Goal: Task Accomplishment & Management: Manage account settings

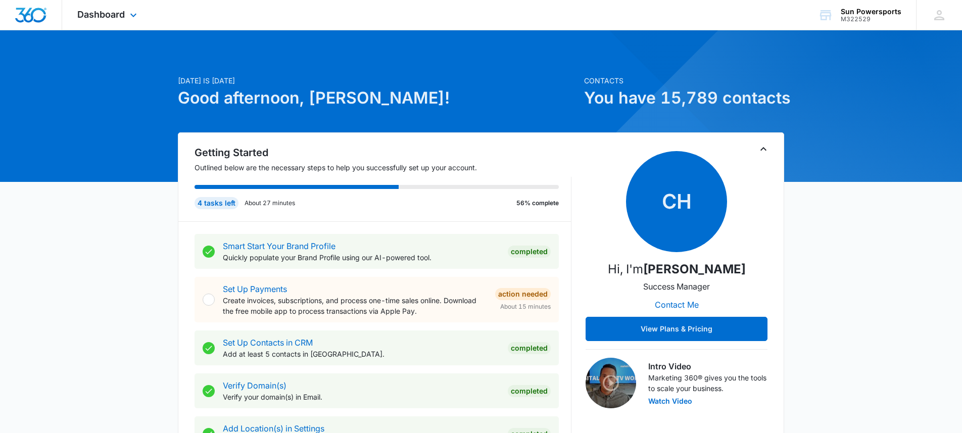
click at [126, 16] on div "Dashboard Apps Reputation Forms CRM Email Social Payments POS Content Ads Intel…" at bounding box center [108, 15] width 92 height 30
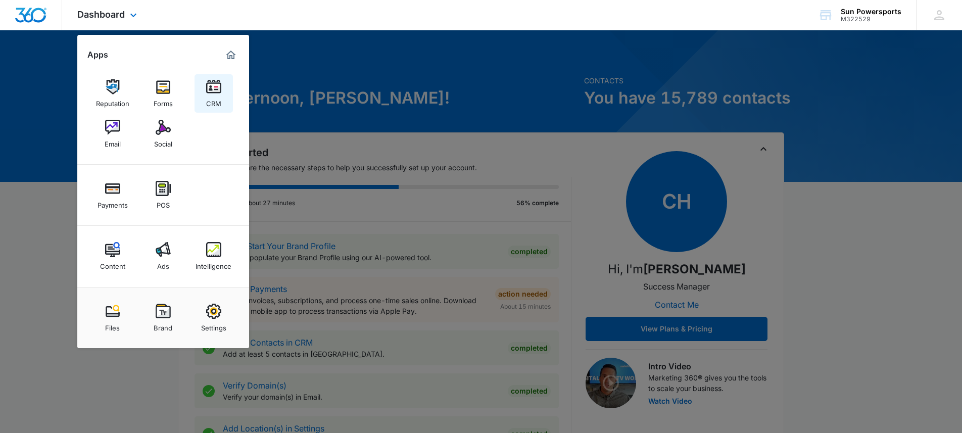
click at [206, 94] on img at bounding box center [213, 86] width 15 height 15
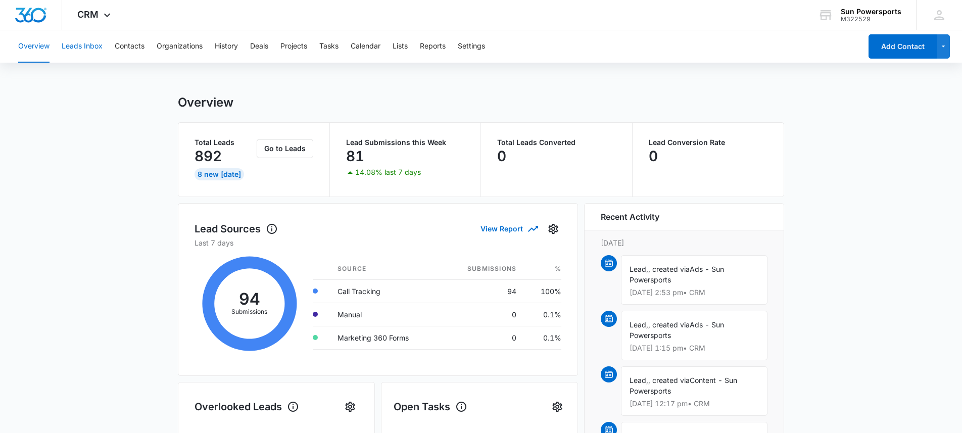
click at [98, 47] on button "Leads Inbox" at bounding box center [82, 46] width 41 height 32
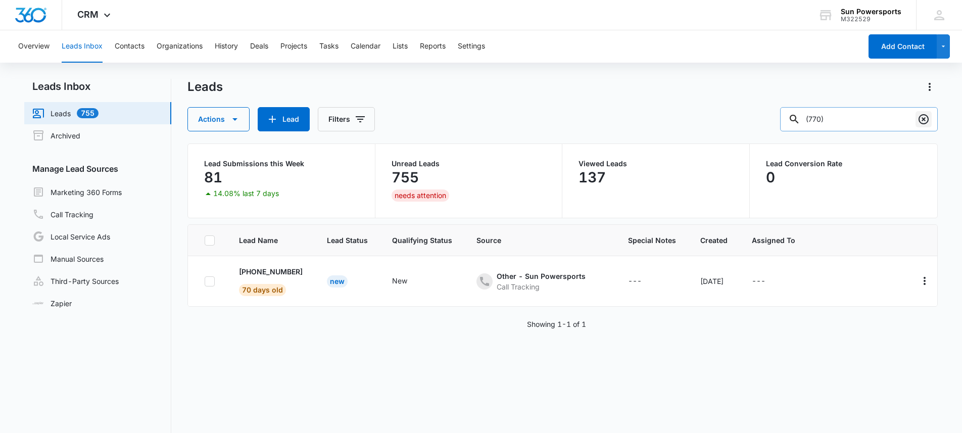
click at [927, 121] on icon "Clear" at bounding box center [923, 119] width 12 height 12
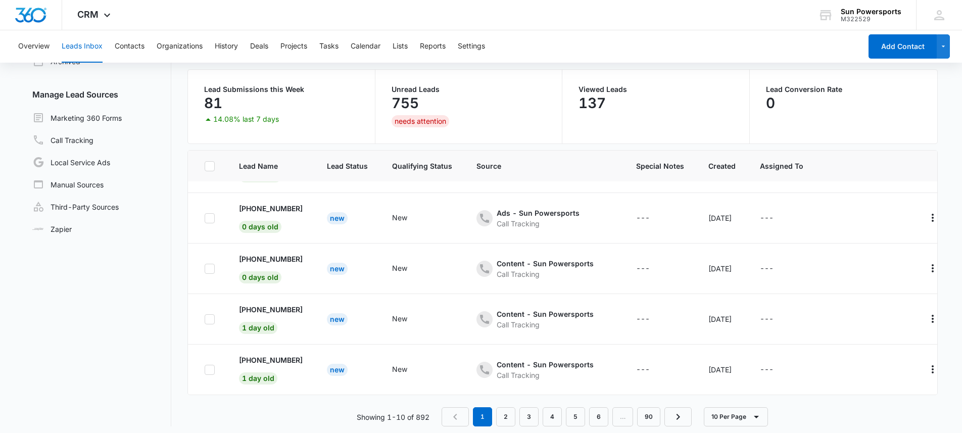
scroll to position [80, 0]
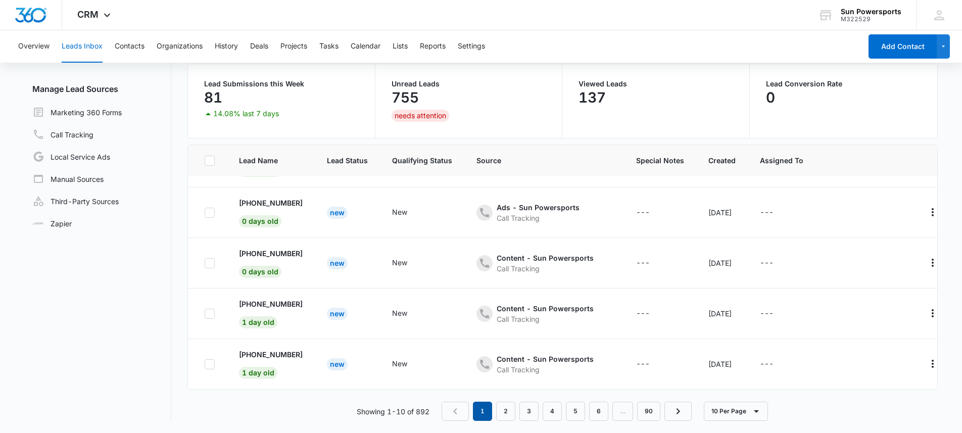
click at [485, 406] on em "1" at bounding box center [482, 411] width 19 height 19
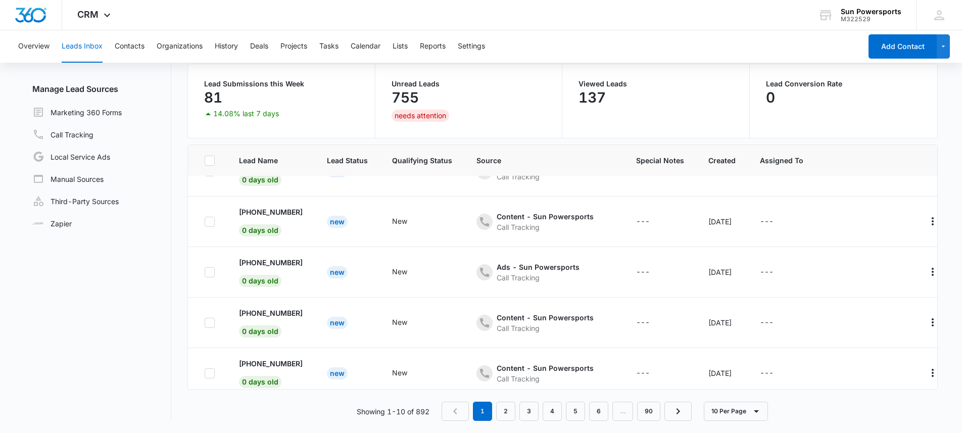
scroll to position [0, 0]
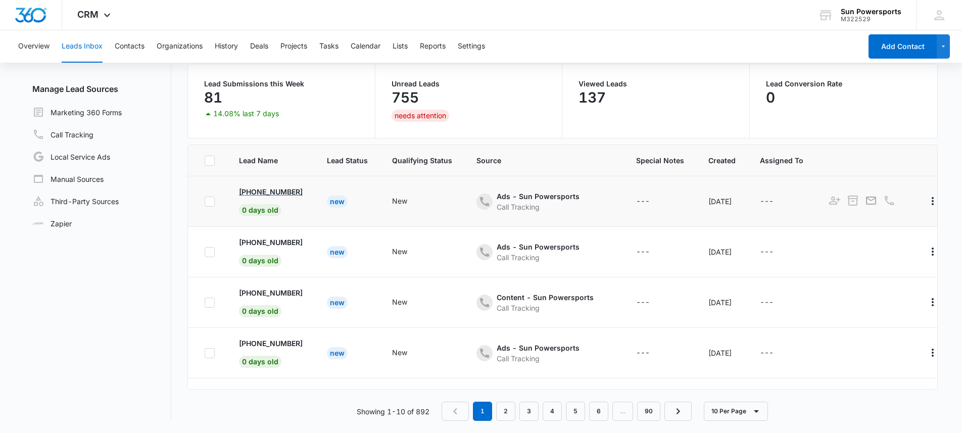
click at [275, 188] on p "[PHONE_NUMBER]" at bounding box center [271, 191] width 64 height 11
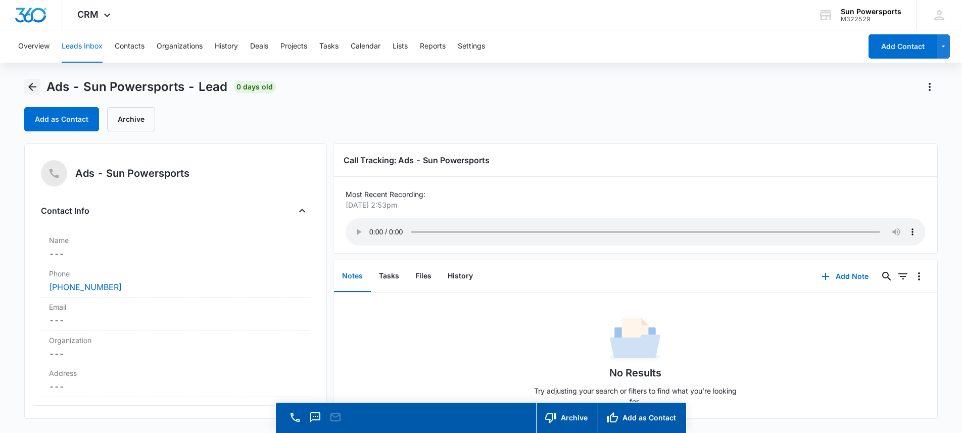
click at [31, 89] on icon "Back" at bounding box center [32, 87] width 8 height 8
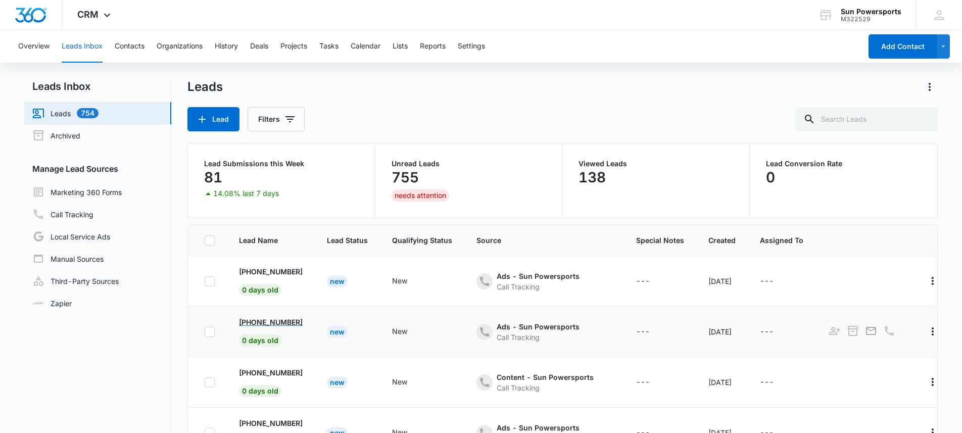
click at [283, 318] on p "[PHONE_NUMBER]" at bounding box center [271, 322] width 64 height 11
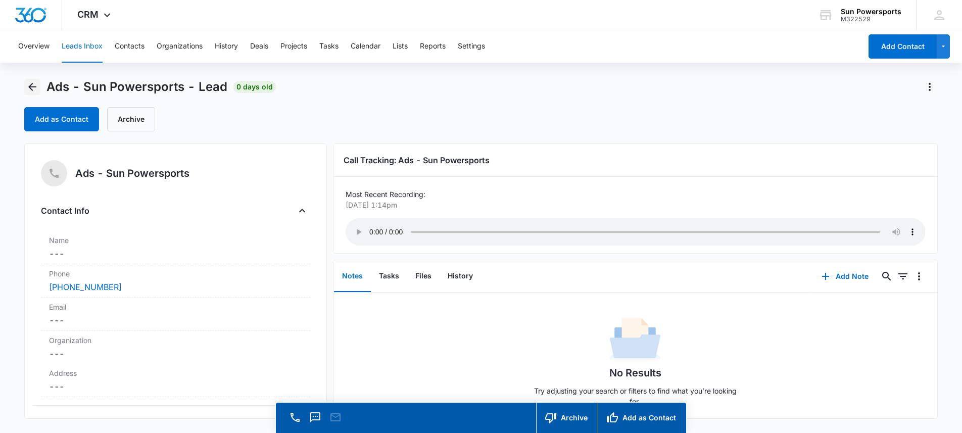
click at [35, 83] on icon "Back" at bounding box center [32, 87] width 12 height 12
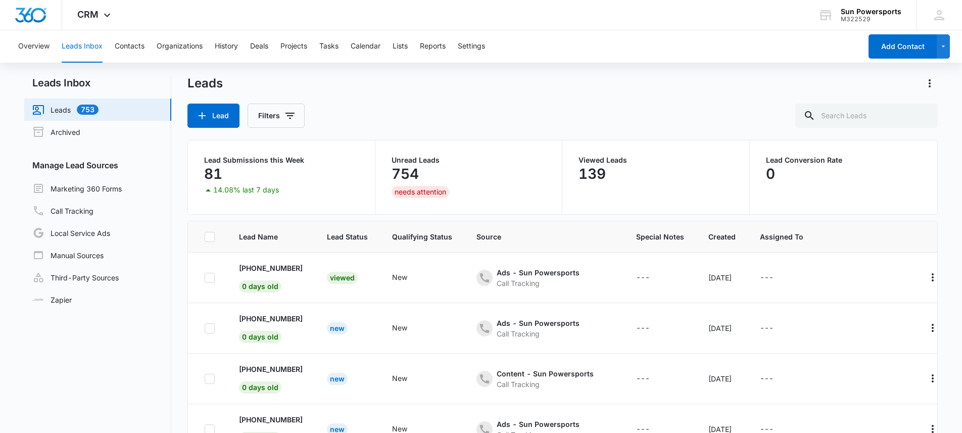
scroll to position [4, 0]
click at [299, 369] on p "[PHONE_NUMBER]" at bounding box center [271, 368] width 64 height 11
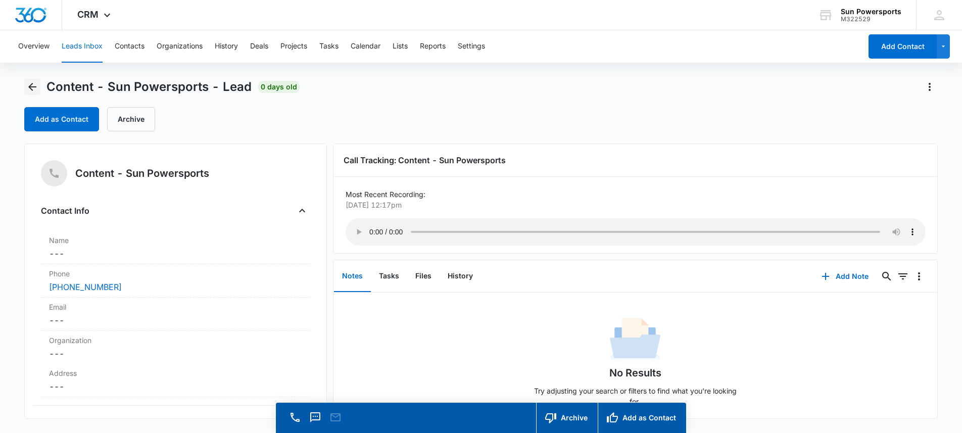
click at [33, 86] on icon "Back" at bounding box center [32, 87] width 12 height 12
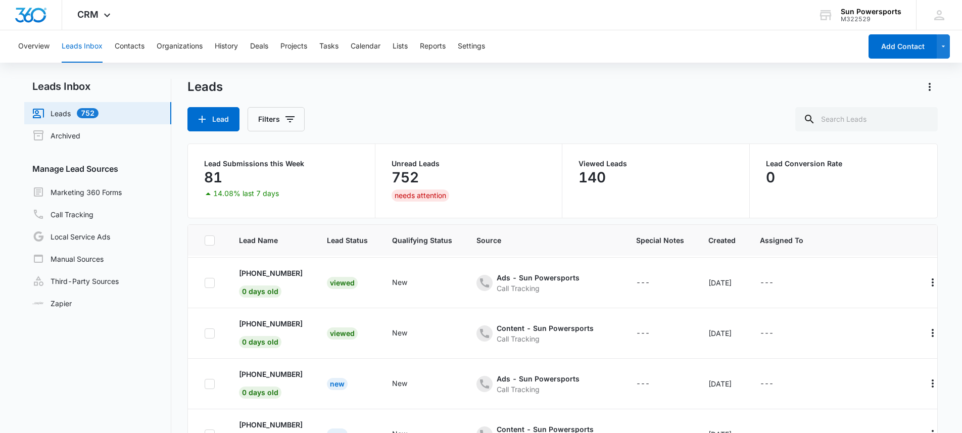
scroll to position [50, 0]
click at [292, 373] on p "[PHONE_NUMBER]" at bounding box center [271, 373] width 64 height 11
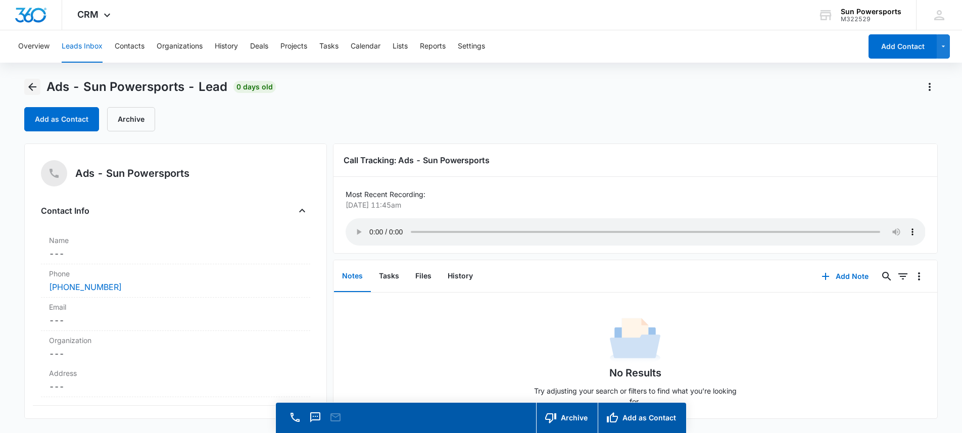
click at [28, 86] on icon "Back" at bounding box center [32, 87] width 12 height 12
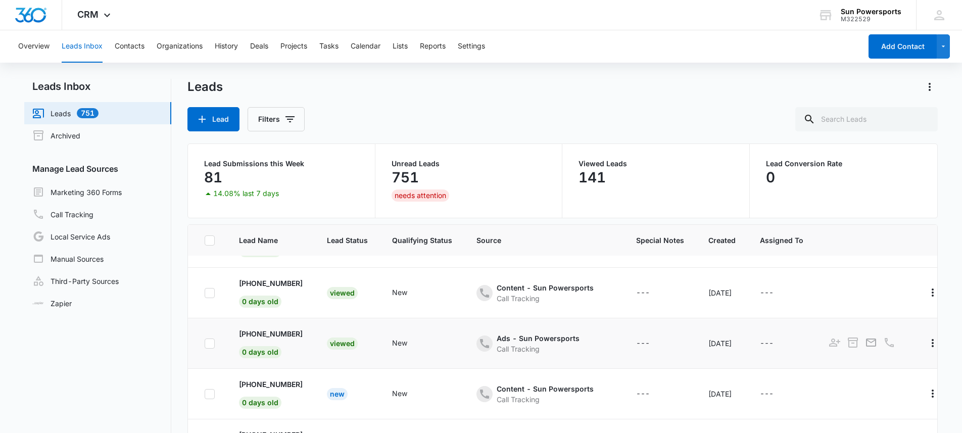
scroll to position [95, 0]
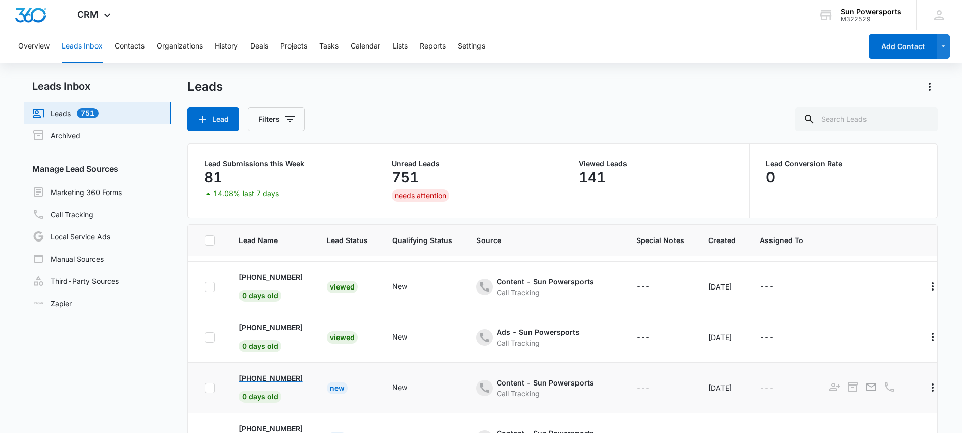
click at [299, 378] on p "[PHONE_NUMBER]" at bounding box center [271, 378] width 64 height 11
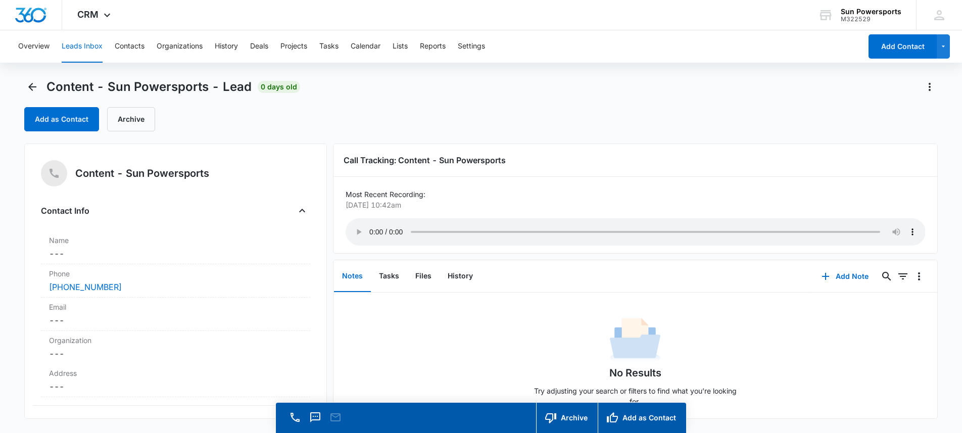
drag, startPoint x: 431, startPoint y: 205, endPoint x: 337, endPoint y: 208, distance: 93.5
click at [337, 208] on div "Call Tracking: Content - Sun Powersports Most Recent Recording: [DATE] 10:42am …" at bounding box center [635, 198] width 605 height 110
click at [376, 205] on p "[DATE] 10:42am" at bounding box center [633, 205] width 574 height 11
drag, startPoint x: 347, startPoint y: 207, endPoint x: 425, endPoint y: 206, distance: 77.8
click at [423, 208] on p "[DATE] 10:42am" at bounding box center [633, 205] width 574 height 11
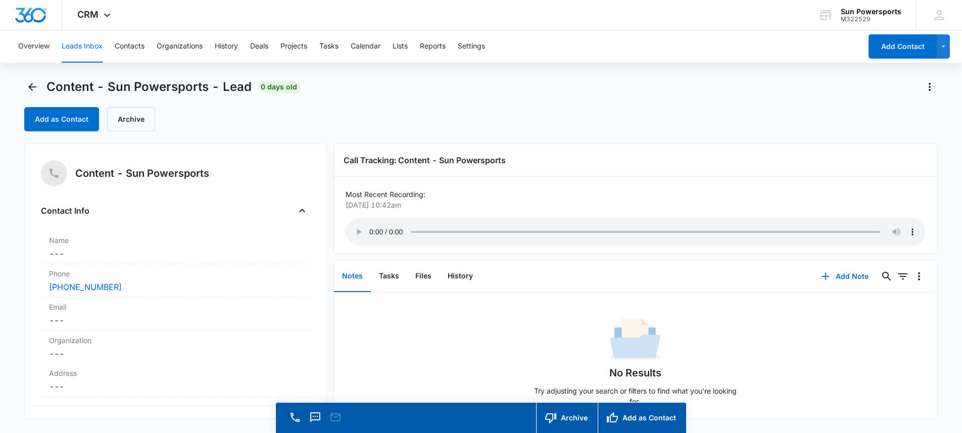
click at [425, 206] on p "[DATE] 10:42am" at bounding box center [633, 205] width 574 height 11
drag, startPoint x: 432, startPoint y: 205, endPoint x: 342, endPoint y: 204, distance: 90.4
click at [342, 204] on div "Call Tracking: Content - Sun Powersports Most Recent Recording: [DATE] 10:42am …" at bounding box center [635, 198] width 605 height 110
click at [351, 202] on p "[DATE] 10:42am" at bounding box center [633, 205] width 574 height 11
drag, startPoint x: 347, startPoint y: 205, endPoint x: 441, endPoint y: 204, distance: 94.0
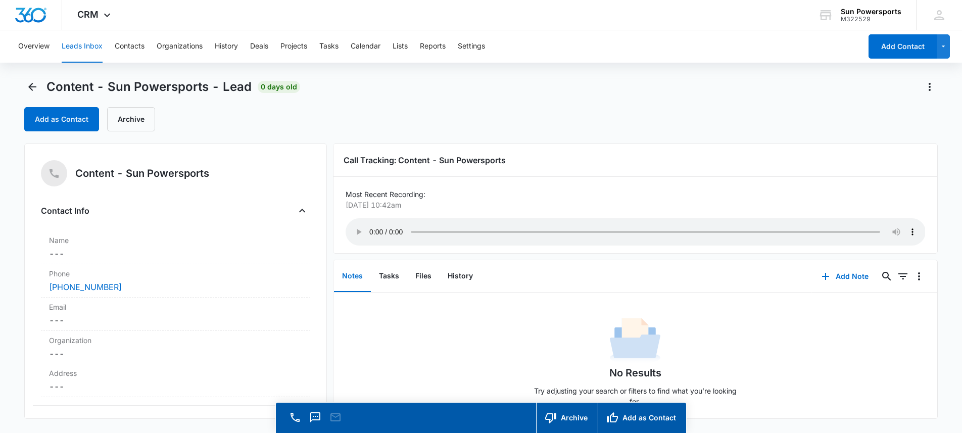
click at [441, 204] on p "[DATE] 10:42am" at bounding box center [633, 205] width 574 height 11
click at [413, 204] on p "[DATE] 10:42am" at bounding box center [633, 205] width 574 height 11
click at [37, 81] on icon "Back" at bounding box center [32, 87] width 12 height 12
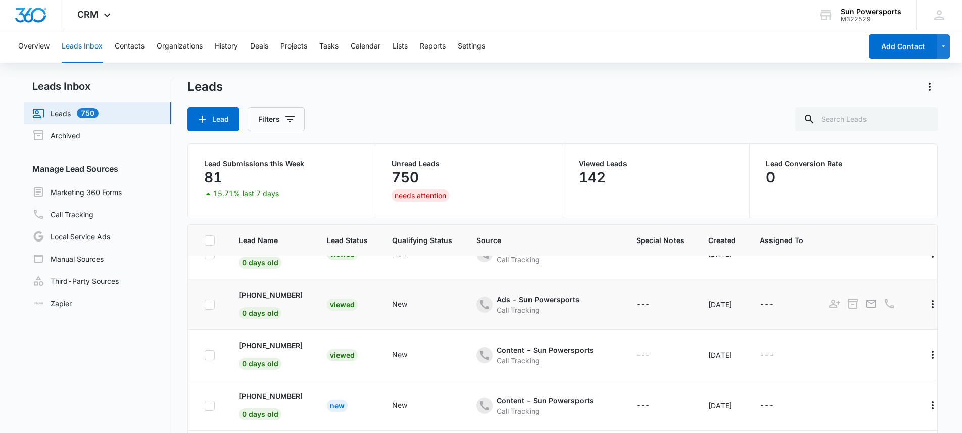
scroll to position [204, 0]
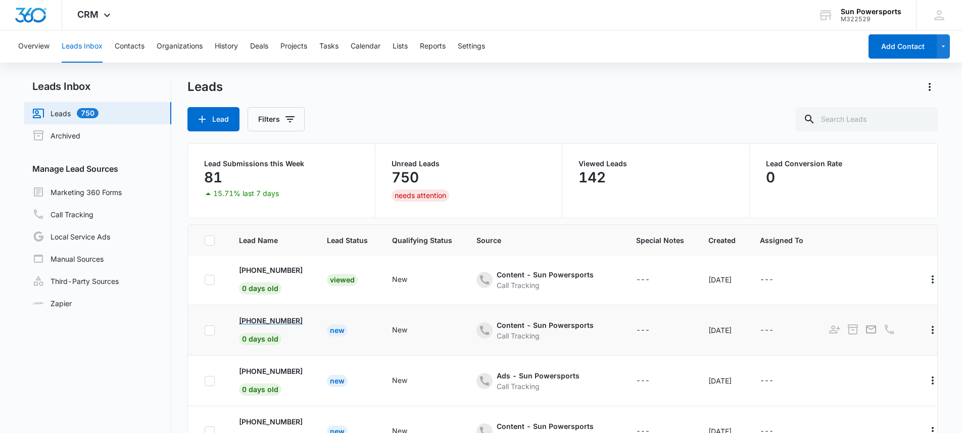
click at [280, 321] on p "[PHONE_NUMBER]" at bounding box center [271, 320] width 64 height 11
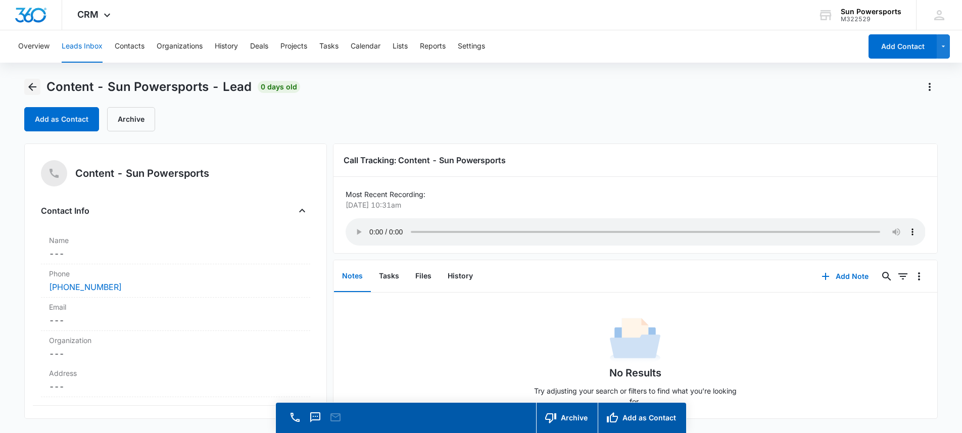
click at [30, 86] on icon "Back" at bounding box center [32, 87] width 12 height 12
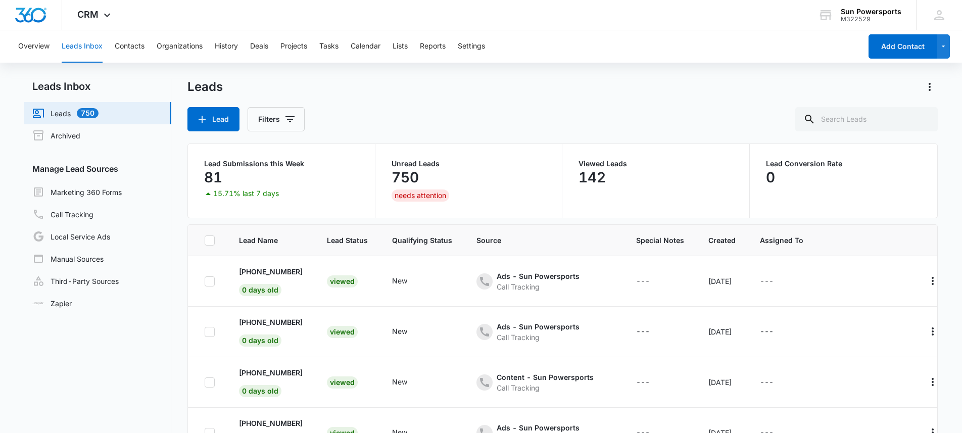
scroll to position [204, 0]
click at [294, 373] on p "[PHONE_NUMBER]" at bounding box center [271, 371] width 64 height 11
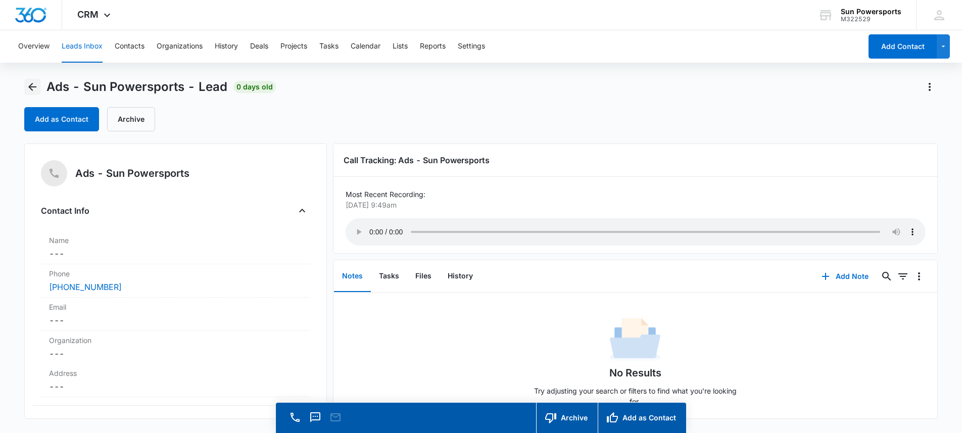
click at [27, 84] on icon "Back" at bounding box center [32, 87] width 12 height 12
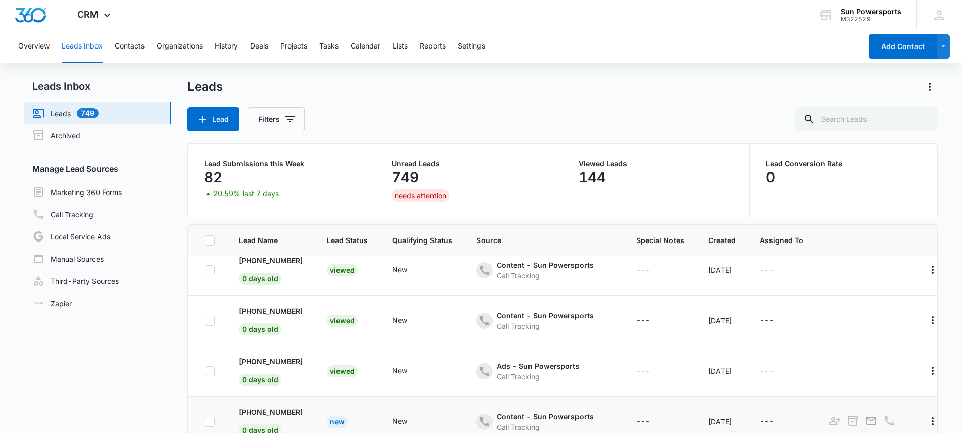
scroll to position [300, 0]
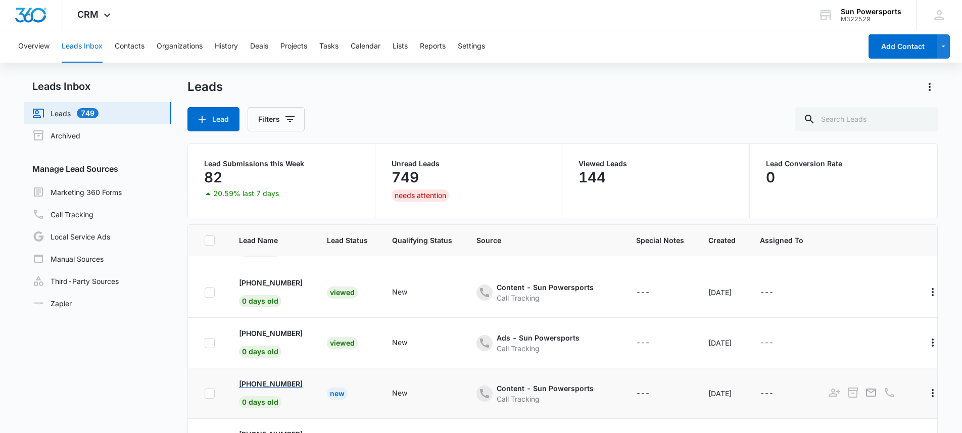
click at [290, 378] on p "[PHONE_NUMBER]" at bounding box center [271, 383] width 64 height 11
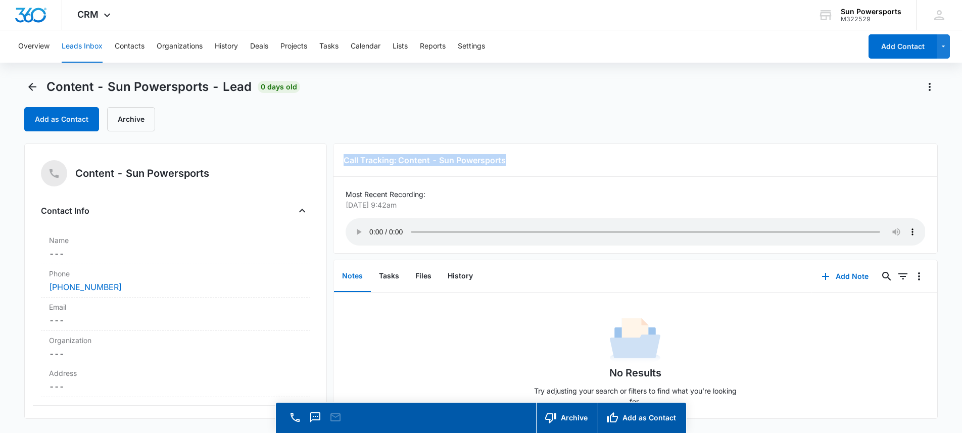
drag, startPoint x: 506, startPoint y: 158, endPoint x: 346, endPoint y: 159, distance: 160.2
click at [346, 159] on h3 "Call Tracking: Content - Sun Powersports" at bounding box center [636, 160] width 584 height 12
click at [347, 160] on h3 "Call Tracking: Content - Sun Powersports" at bounding box center [636, 160] width 584 height 12
drag, startPoint x: 345, startPoint y: 160, endPoint x: 527, endPoint y: 157, distance: 182.9
click at [527, 157] on h3 "Call Tracking: Content - Sun Powersports" at bounding box center [636, 160] width 584 height 12
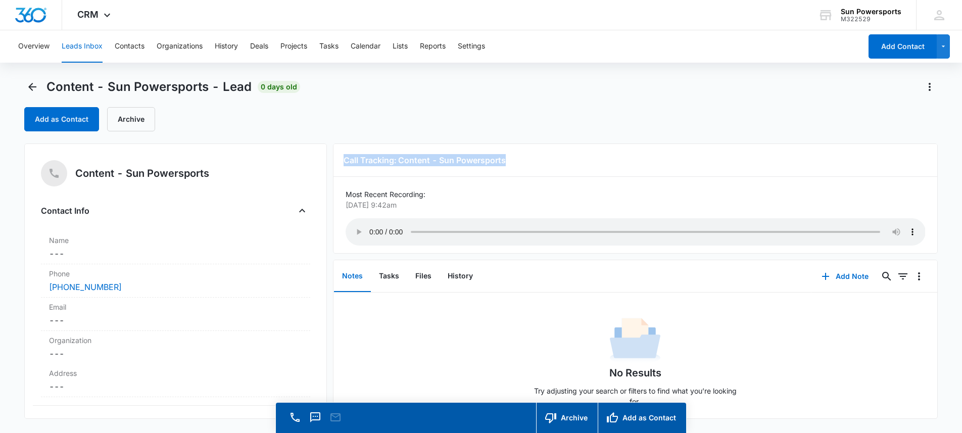
click at [527, 157] on h3 "Call Tracking: Content - Sun Powersports" at bounding box center [636, 160] width 584 height 12
drag, startPoint x: 449, startPoint y: 163, endPoint x: 435, endPoint y: 162, distance: 13.2
click at [439, 162] on h3 "Call Tracking: Content - Sun Powersports" at bounding box center [636, 160] width 584 height 12
click at [420, 160] on h3 "Call Tracking: Content - Sun Powersports" at bounding box center [636, 160] width 584 height 12
click at [35, 87] on icon "Back" at bounding box center [32, 87] width 8 height 8
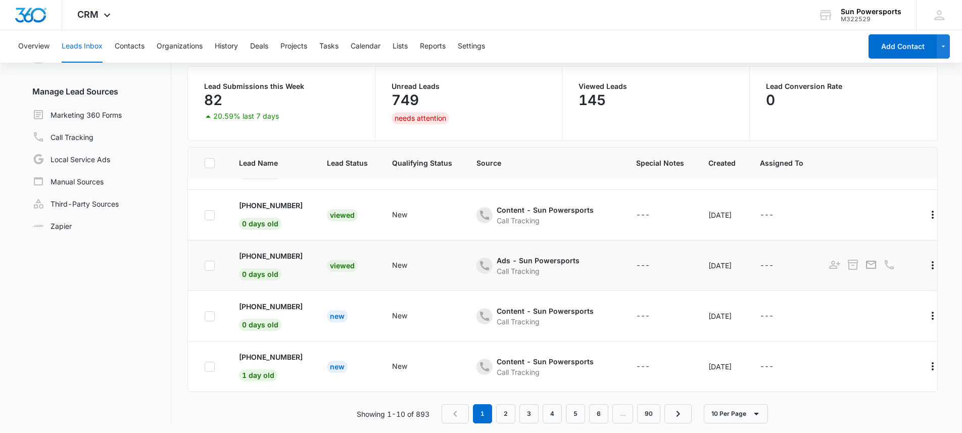
scroll to position [80, 0]
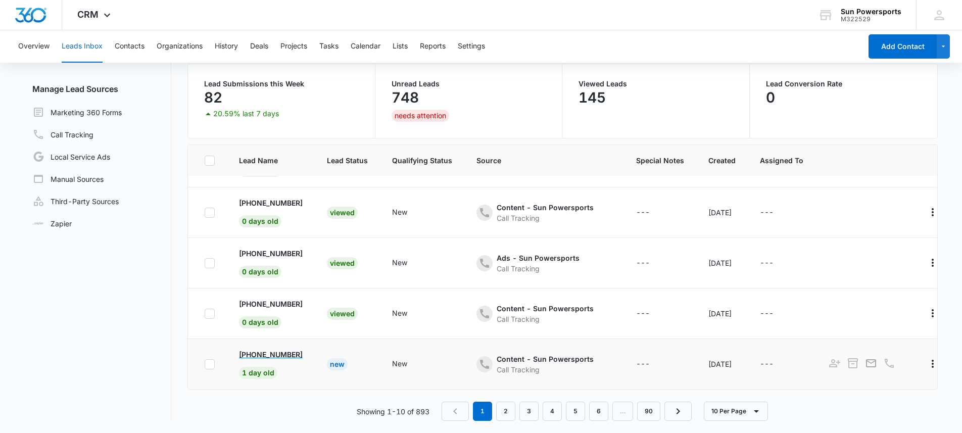
click at [288, 349] on p "[PHONE_NUMBER]" at bounding box center [271, 354] width 64 height 11
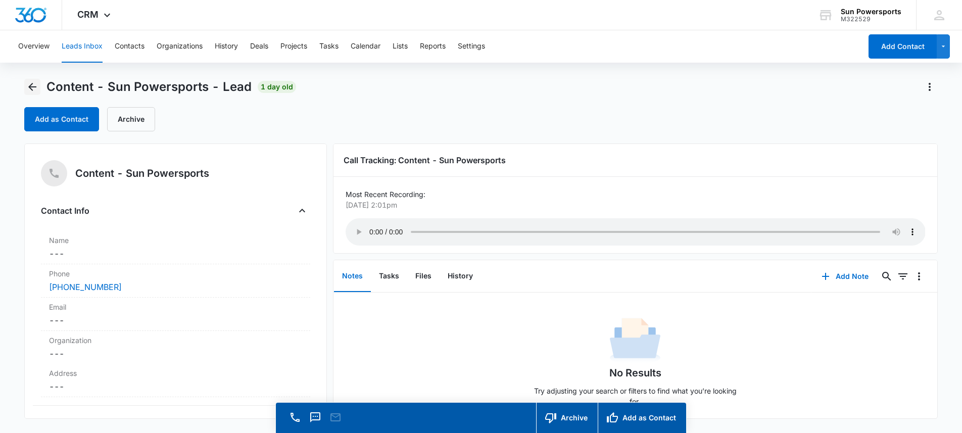
click at [32, 87] on icon "Back" at bounding box center [32, 87] width 8 height 8
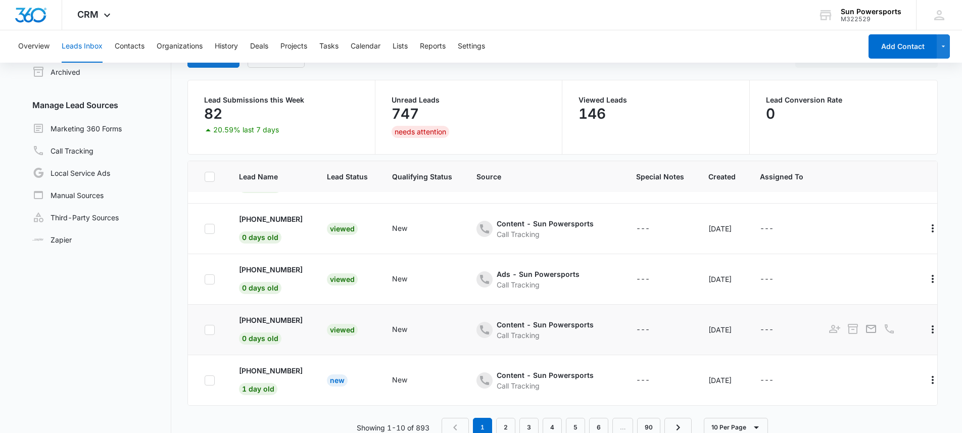
scroll to position [80, 0]
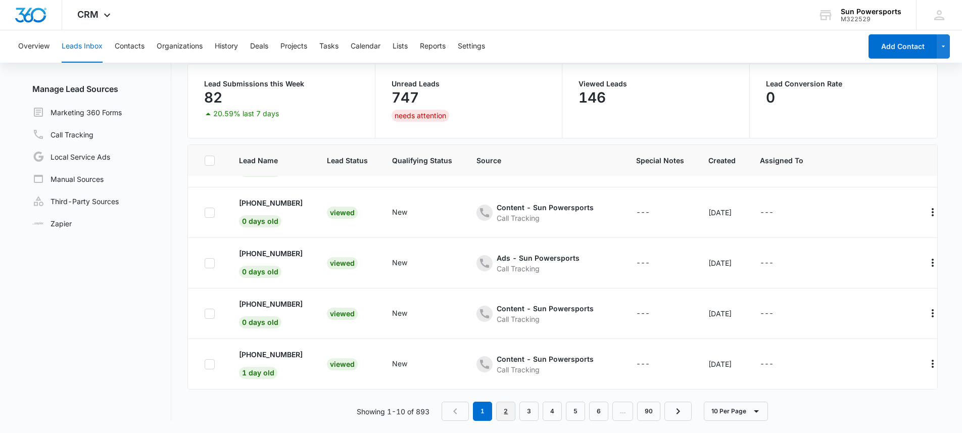
click at [509, 411] on link "2" at bounding box center [505, 411] width 19 height 19
click at [525, 405] on link "3" at bounding box center [531, 411] width 19 height 19
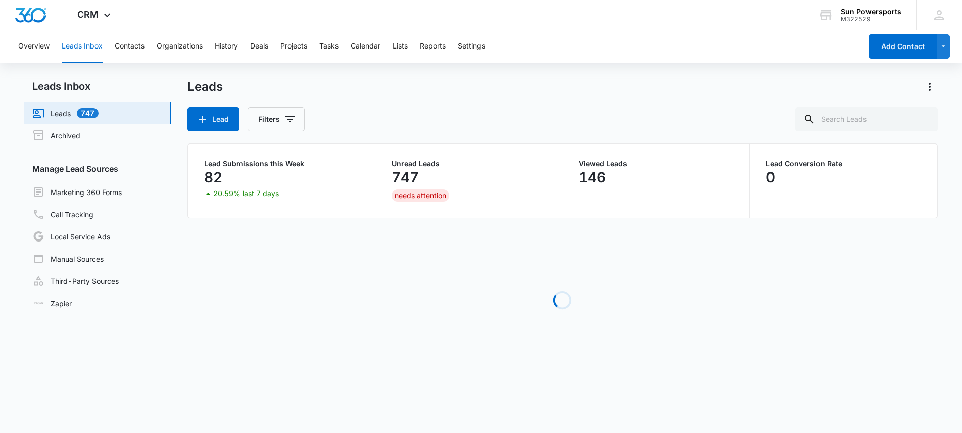
scroll to position [0, 0]
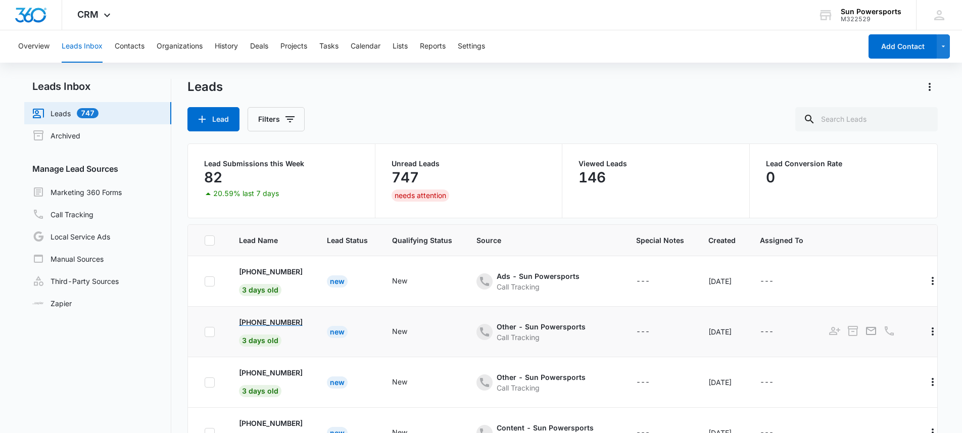
click at [279, 321] on p "[PHONE_NUMBER]" at bounding box center [271, 322] width 64 height 11
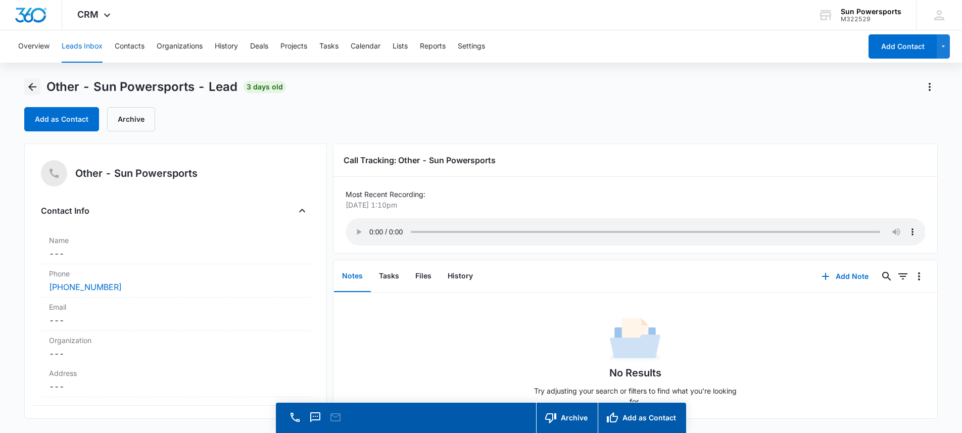
click at [30, 88] on icon "Back" at bounding box center [32, 87] width 8 height 8
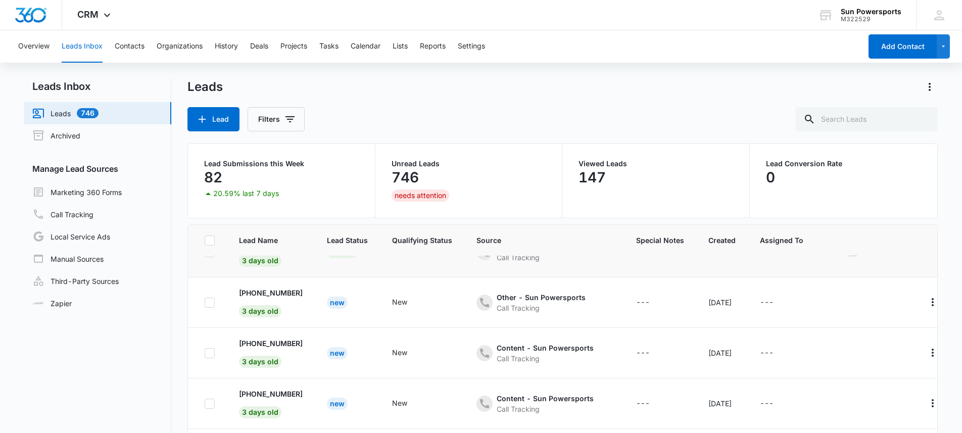
scroll to position [87, 0]
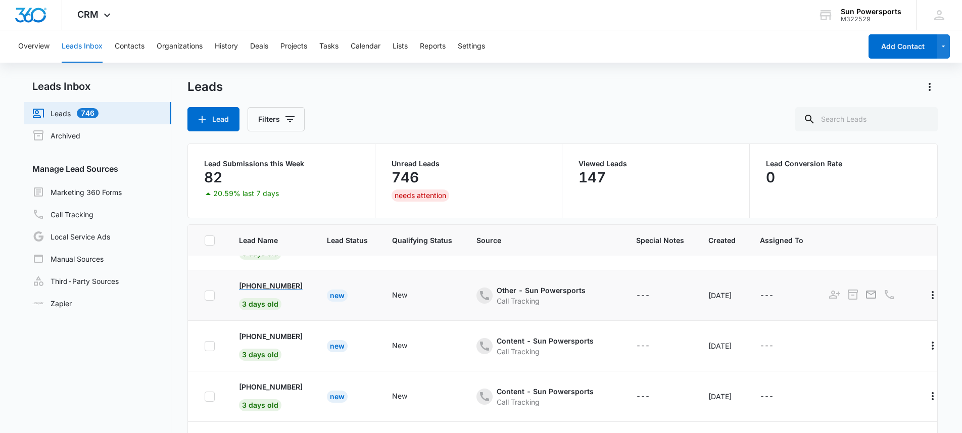
click at [301, 283] on p "[PHONE_NUMBER]" at bounding box center [271, 285] width 64 height 11
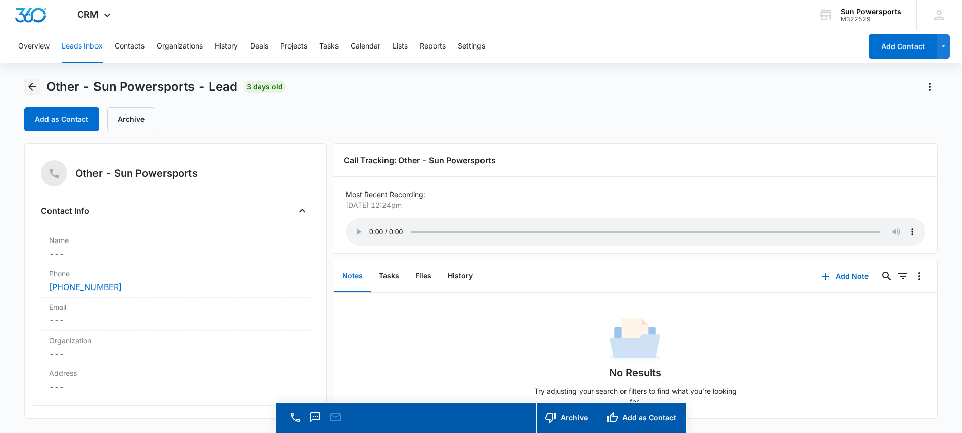
click at [30, 84] on icon "Back" at bounding box center [32, 87] width 8 height 8
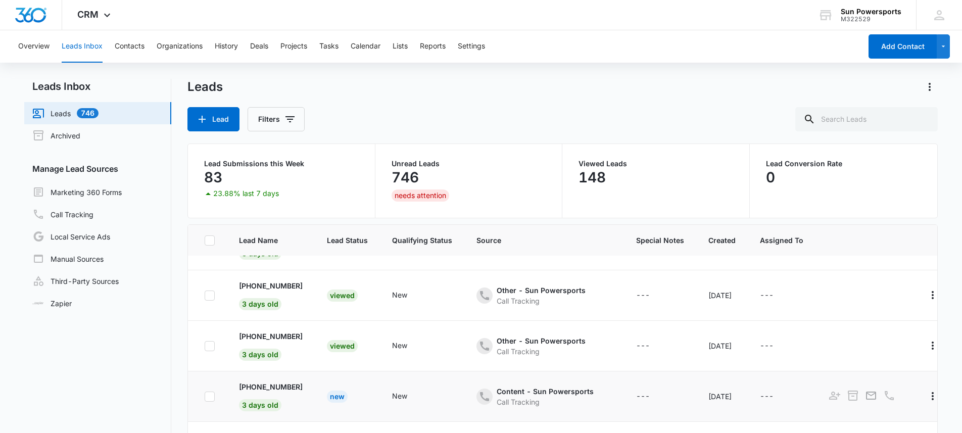
scroll to position [137, 0]
click at [300, 334] on p "[PHONE_NUMBER]" at bounding box center [271, 336] width 64 height 11
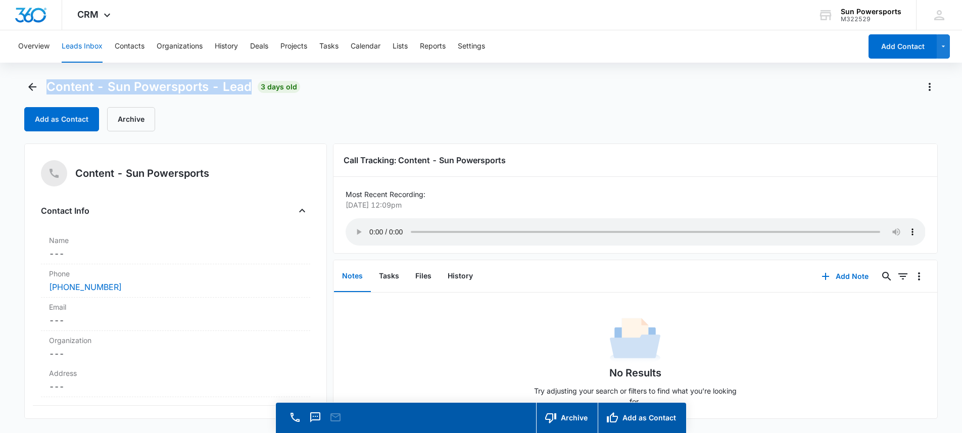
drag, startPoint x: 252, startPoint y: 88, endPoint x: 49, endPoint y: 90, distance: 202.6
click at [49, 90] on div "Content - Sun Powersports - Lead 3 days old" at bounding box center [162, 87] width 276 height 16
click at [51, 89] on span "Content - Sun Powersports - Lead" at bounding box center [148, 86] width 205 height 15
drag, startPoint x: 47, startPoint y: 86, endPoint x: 235, endPoint y: 89, distance: 188.0
click at [235, 89] on span "Content - Sun Powersports - Lead" at bounding box center [148, 86] width 205 height 15
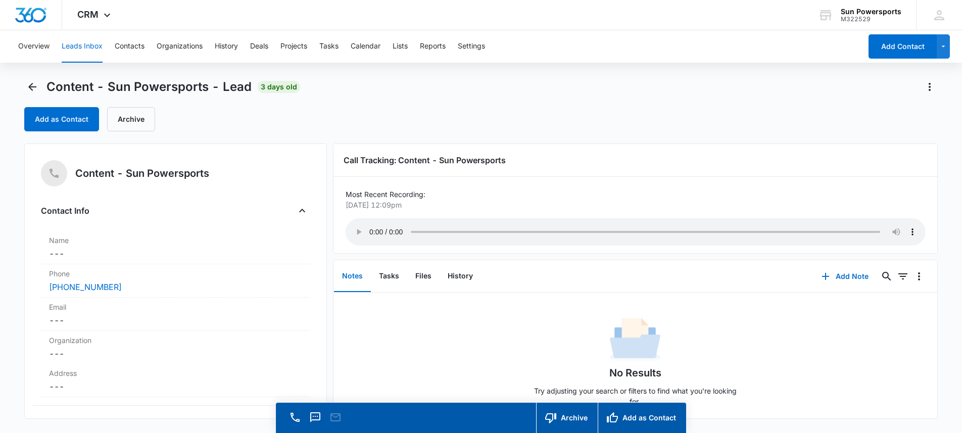
click at [253, 88] on div "Content - Sun Powersports - Lead 3 days old" at bounding box center [162, 87] width 276 height 16
click at [34, 84] on icon "Back" at bounding box center [32, 87] width 12 height 12
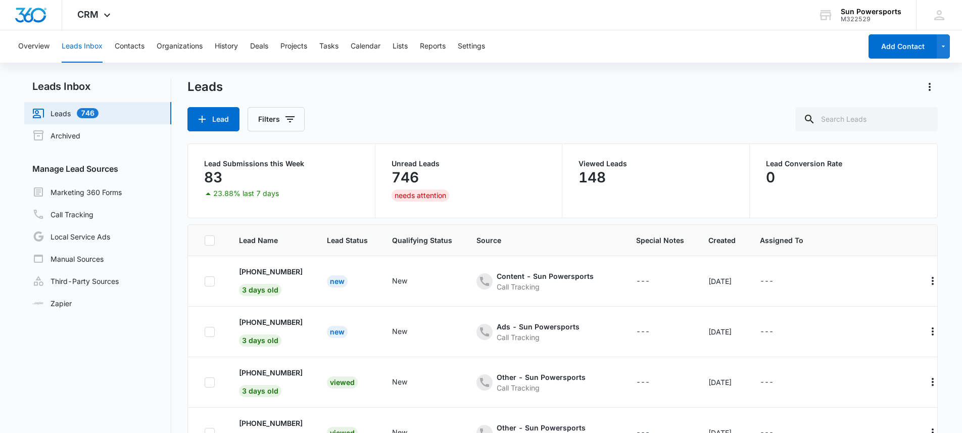
scroll to position [137, 0]
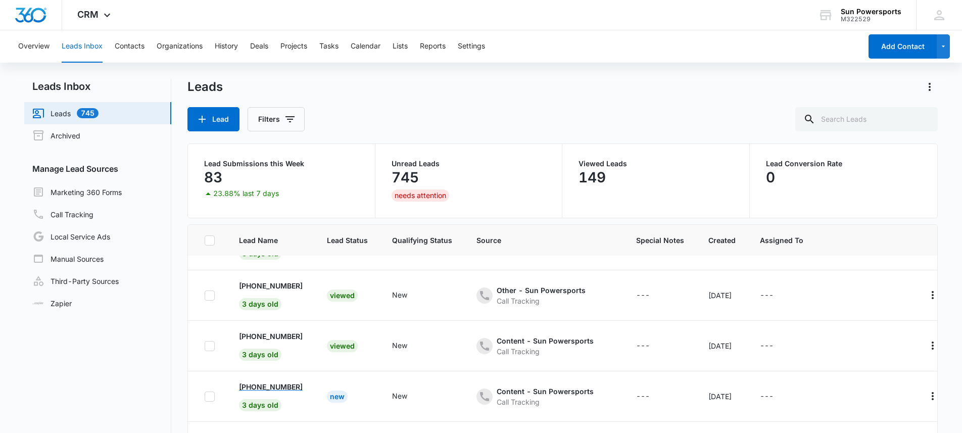
click at [295, 386] on p "[PHONE_NUMBER]" at bounding box center [271, 386] width 64 height 11
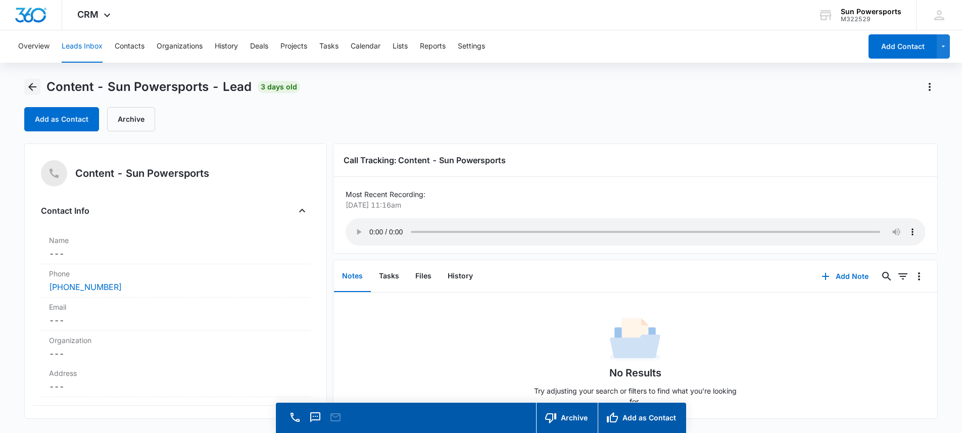
click at [28, 86] on icon "Back" at bounding box center [32, 87] width 8 height 8
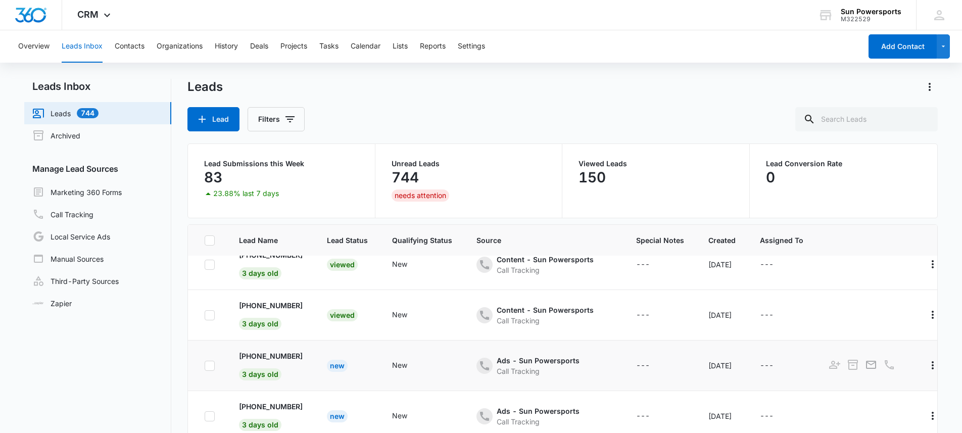
scroll to position [219, 0]
click at [301, 356] on p "[PHONE_NUMBER]" at bounding box center [271, 355] width 64 height 11
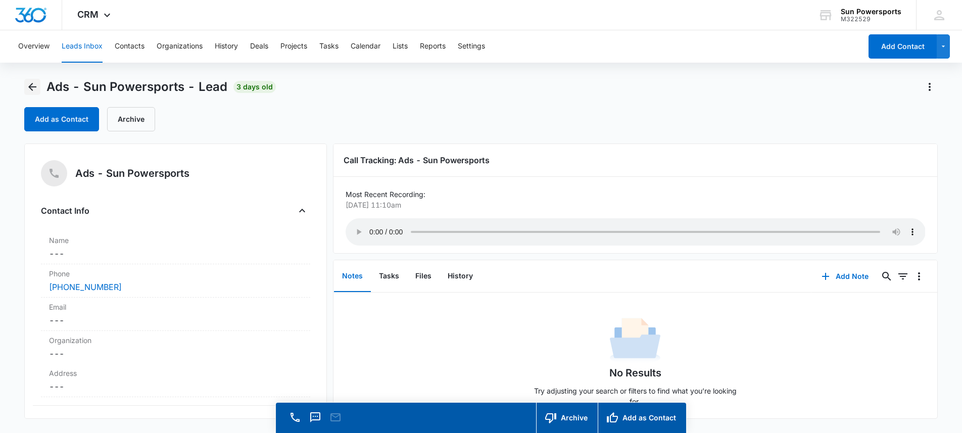
click at [28, 82] on icon "Back" at bounding box center [32, 87] width 12 height 12
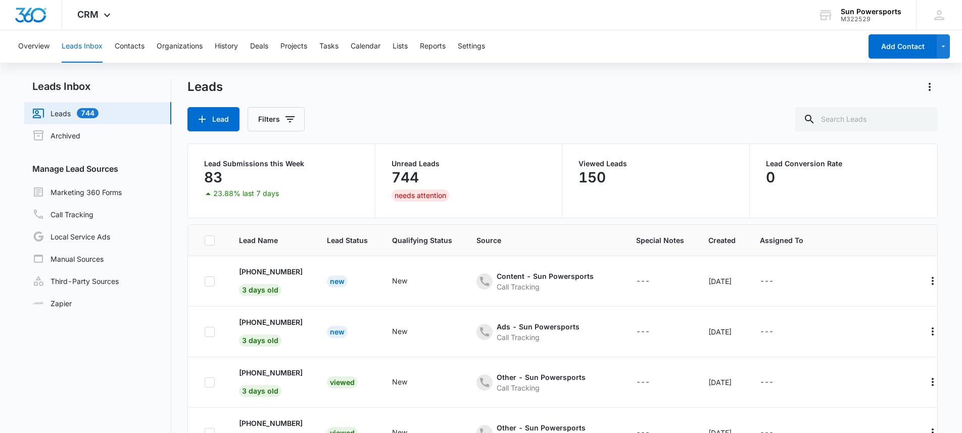
scroll to position [219, 0]
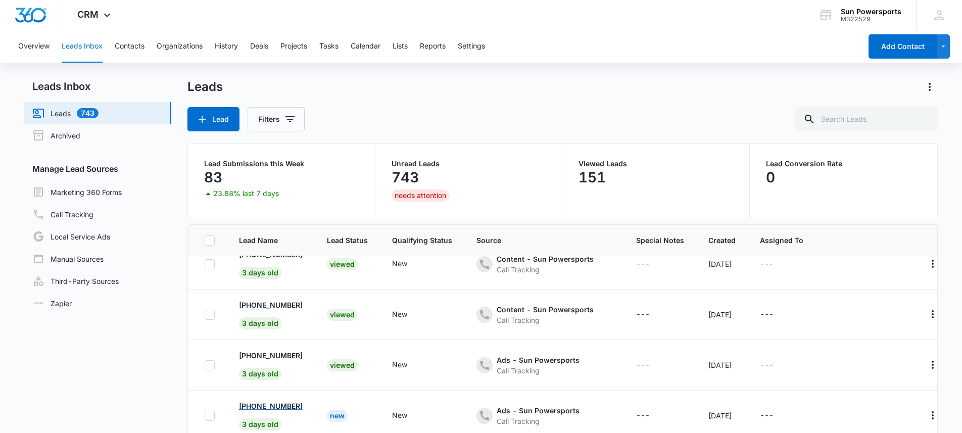
click at [295, 403] on p "[PHONE_NUMBER]" at bounding box center [271, 406] width 64 height 11
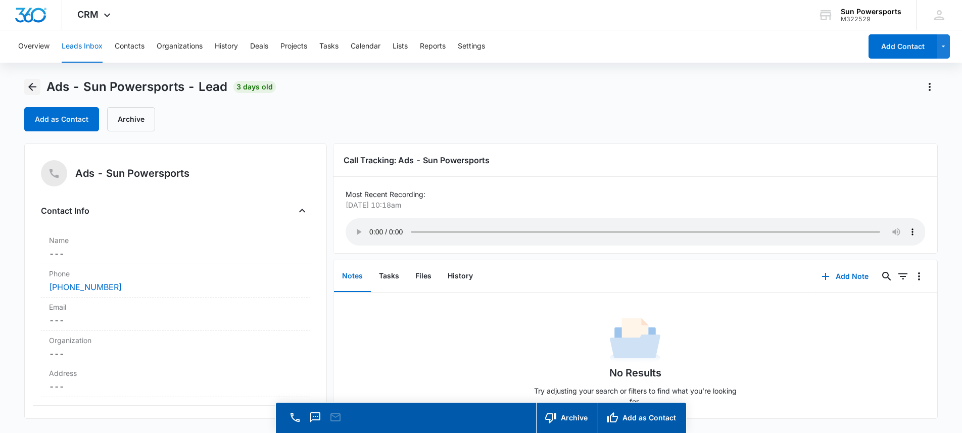
click at [33, 87] on icon "Back" at bounding box center [32, 87] width 8 height 8
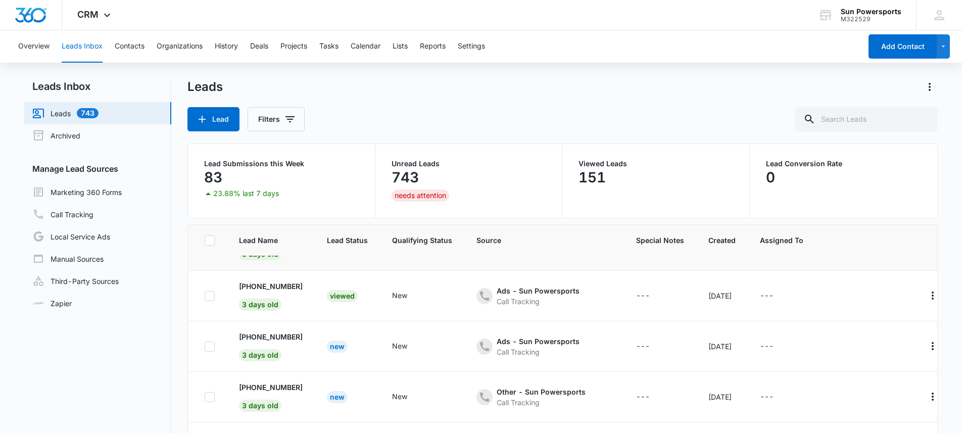
scroll to position [298, 0]
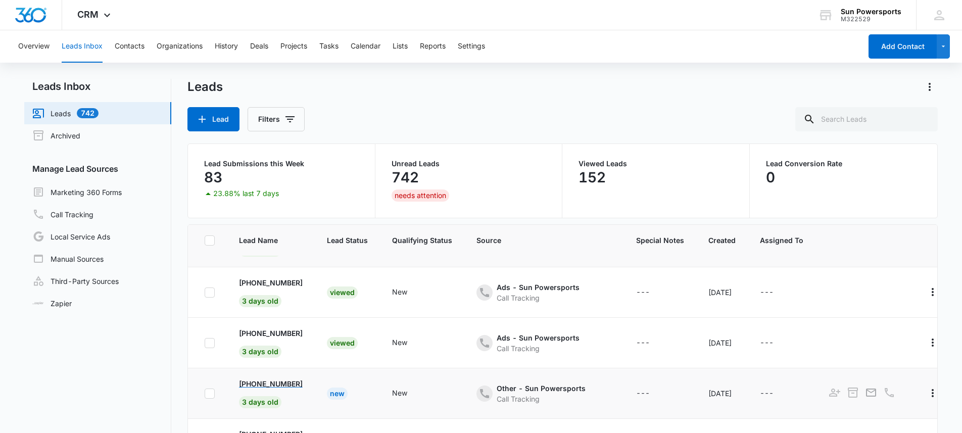
click at [287, 378] on p "[PHONE_NUMBER]" at bounding box center [271, 383] width 64 height 11
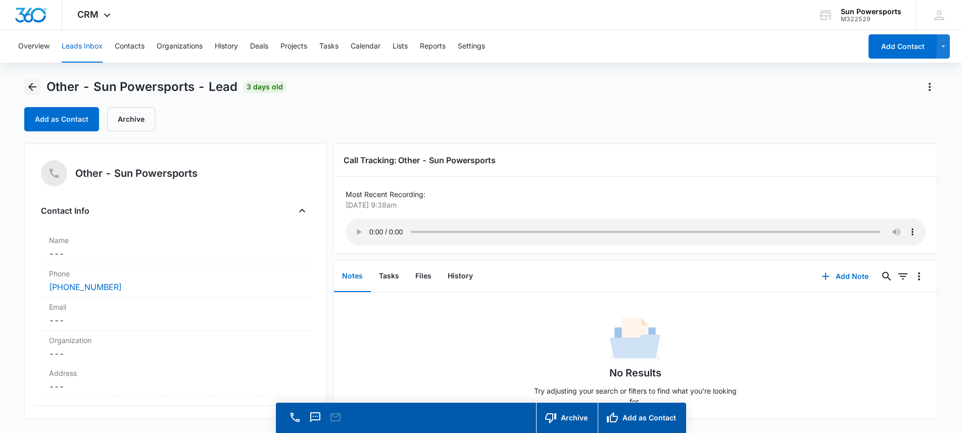
click at [33, 81] on icon "Back" at bounding box center [32, 87] width 12 height 12
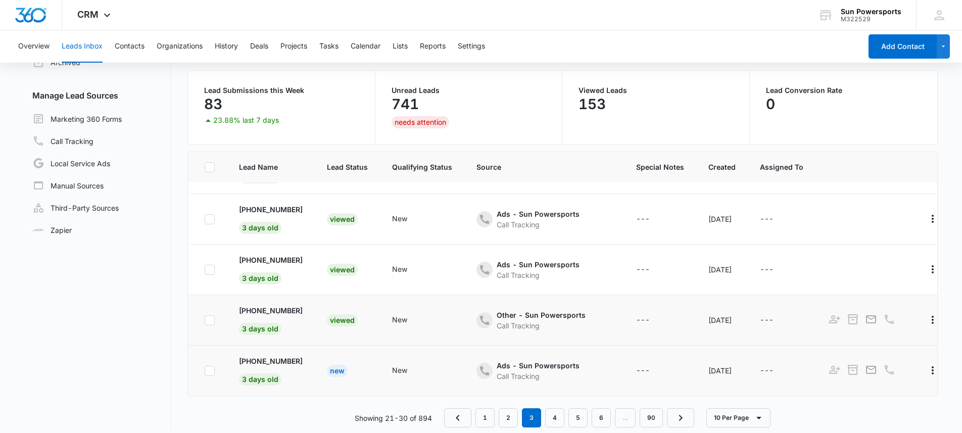
scroll to position [80, 0]
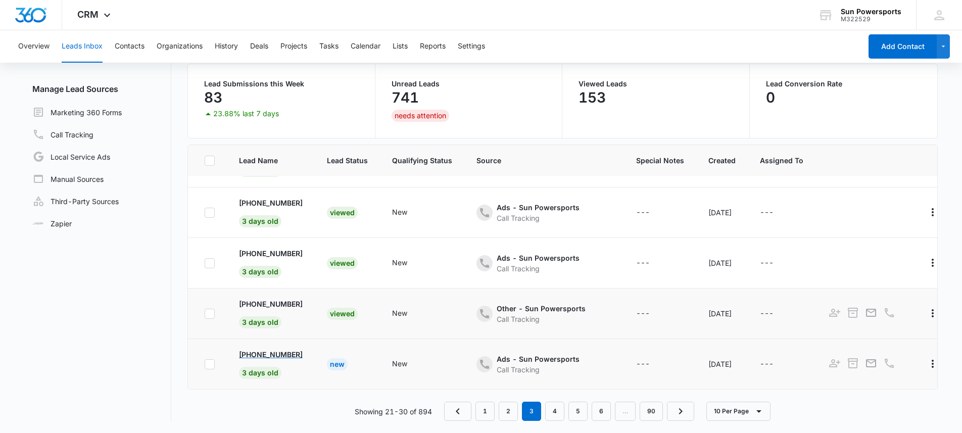
click at [300, 349] on p "[PHONE_NUMBER]" at bounding box center [271, 354] width 64 height 11
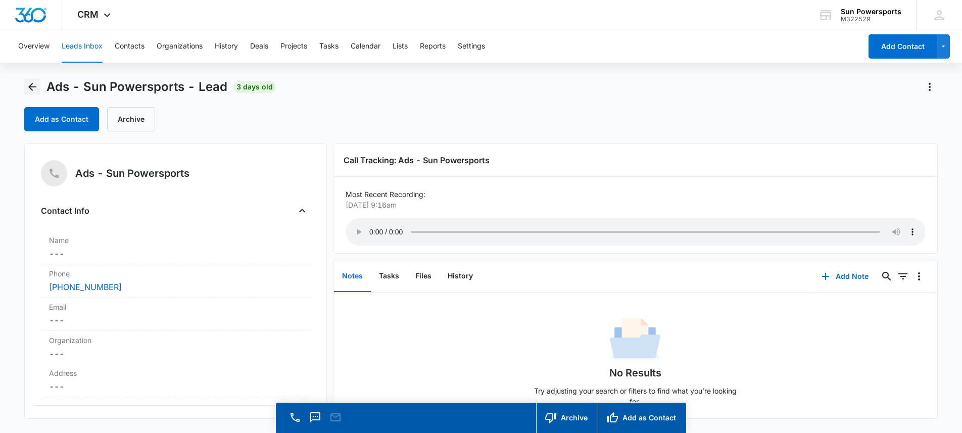
click at [33, 90] on icon "Back" at bounding box center [32, 87] width 12 height 12
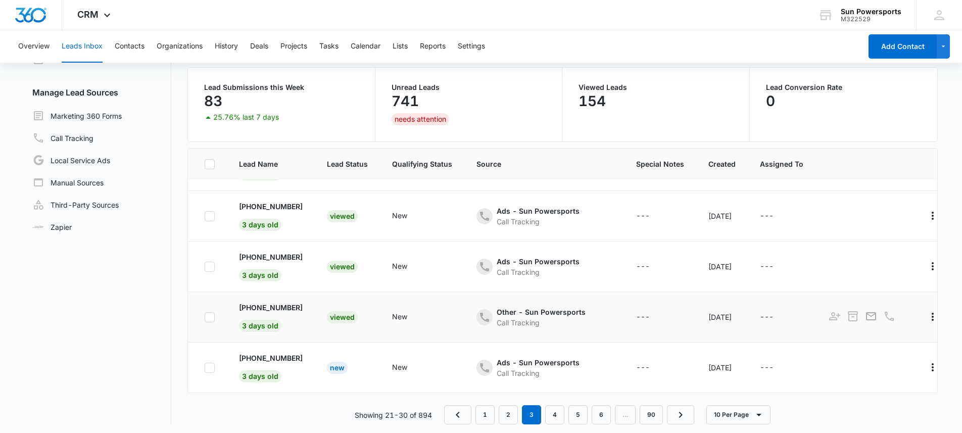
scroll to position [80, 0]
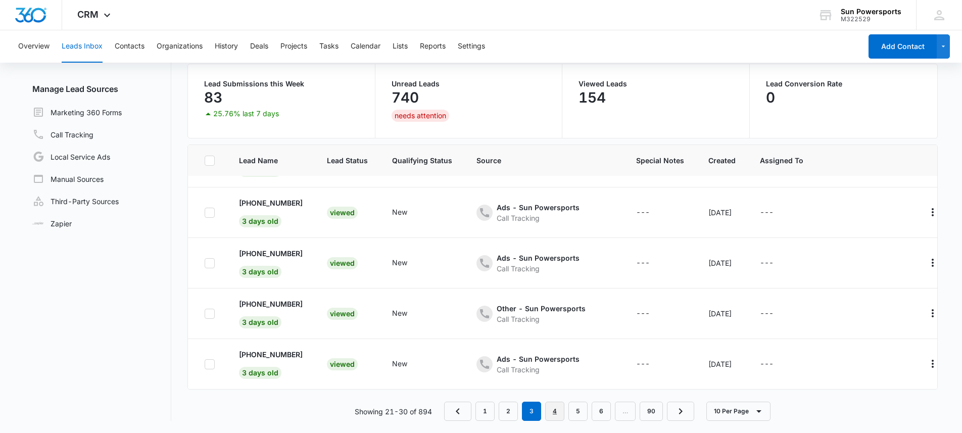
click at [551, 411] on link "4" at bounding box center [554, 411] width 19 height 19
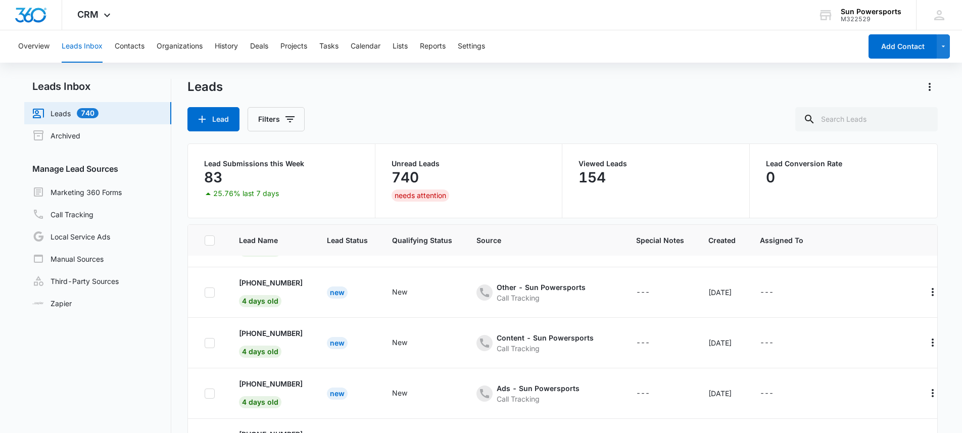
scroll to position [0, 0]
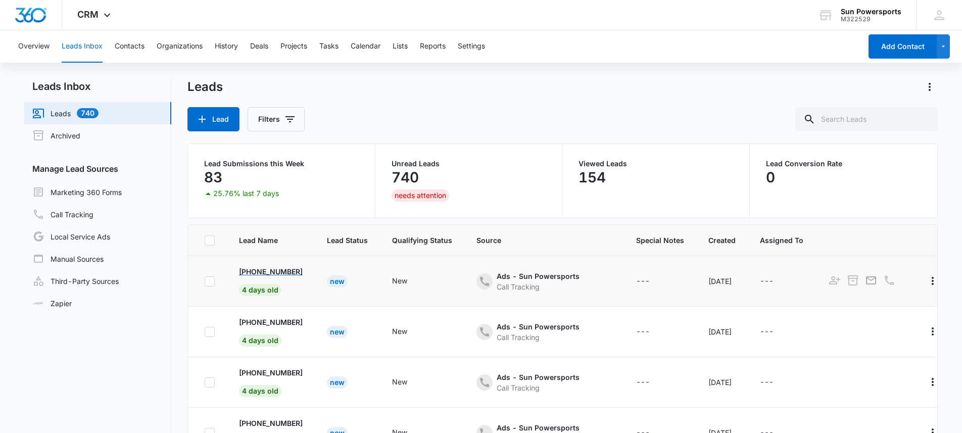
click at [266, 272] on p "[PHONE_NUMBER]" at bounding box center [271, 271] width 64 height 11
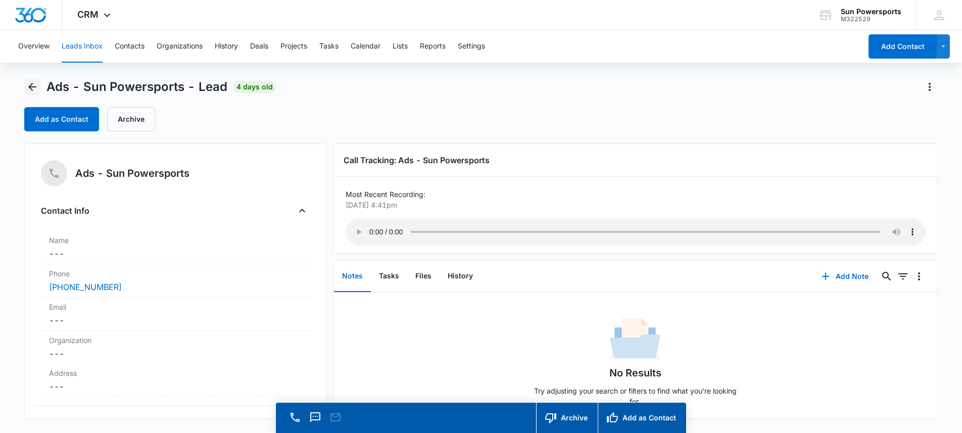
click at [30, 85] on icon "Back" at bounding box center [32, 87] width 12 height 12
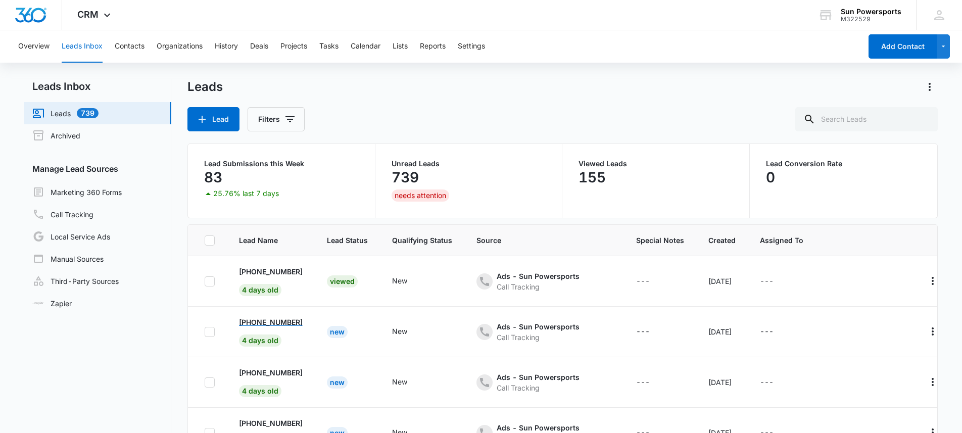
click at [284, 323] on p "[PHONE_NUMBER]" at bounding box center [271, 322] width 64 height 11
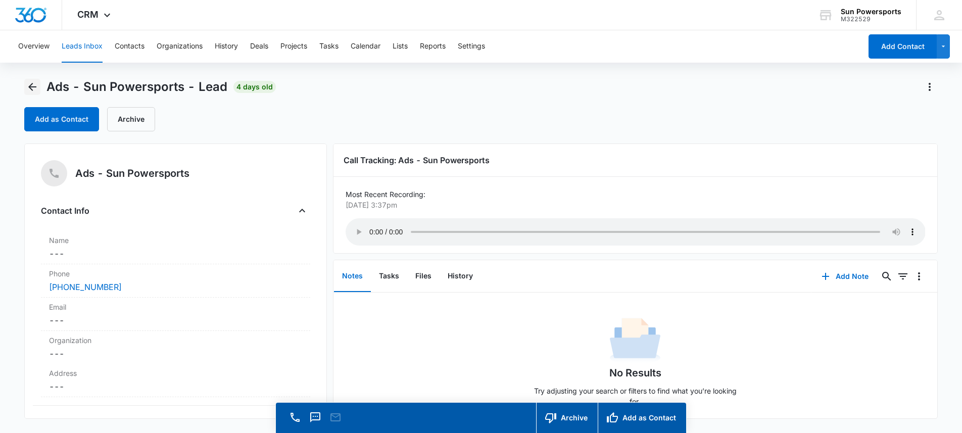
click at [31, 79] on button "Back" at bounding box center [32, 87] width 16 height 16
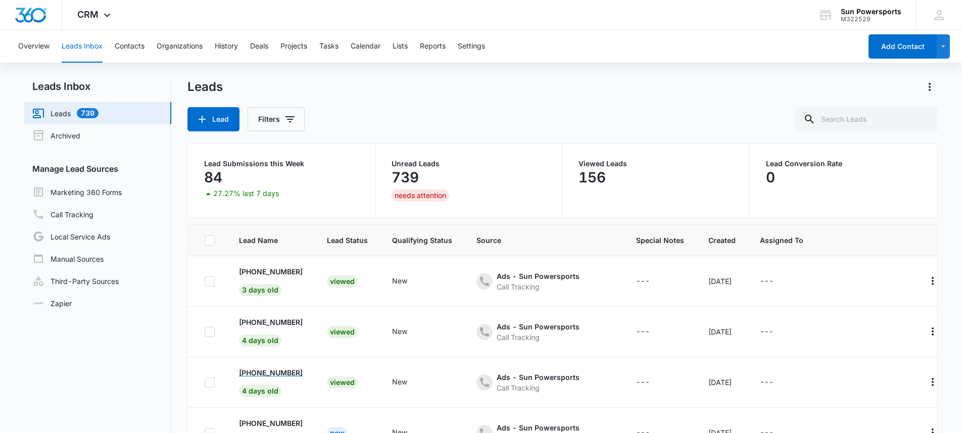
click at [295, 370] on p "[PHONE_NUMBER]" at bounding box center [271, 372] width 64 height 11
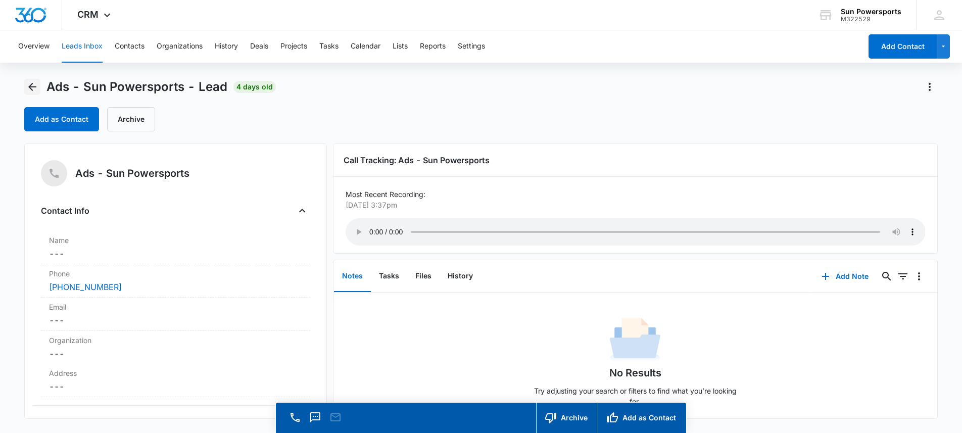
click at [37, 83] on icon "Back" at bounding box center [32, 87] width 12 height 12
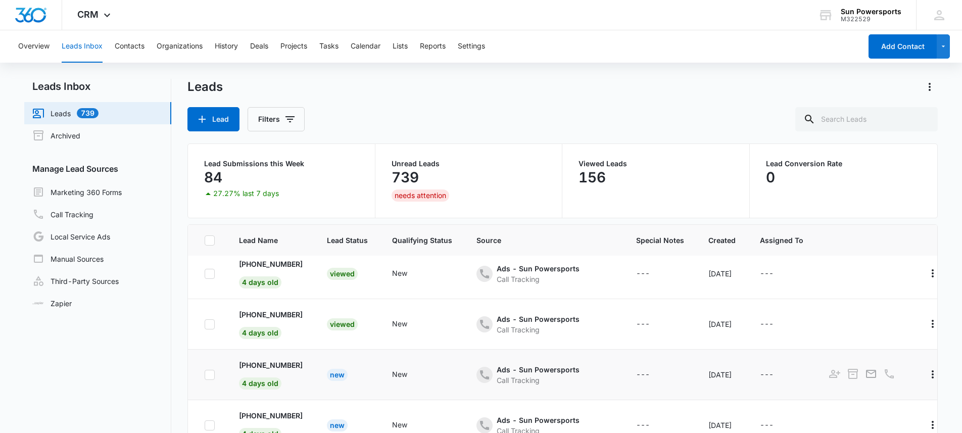
scroll to position [60, 0]
click at [302, 364] on p "[PHONE_NUMBER]" at bounding box center [271, 363] width 64 height 11
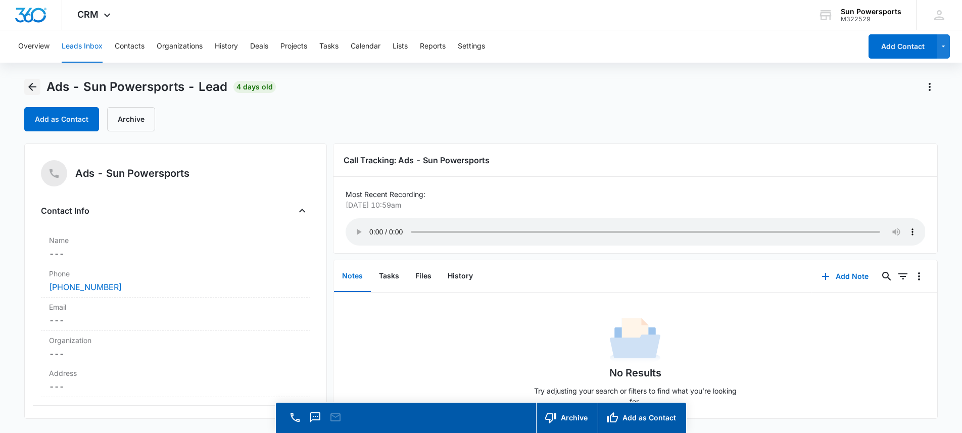
click at [40, 84] on button "Back" at bounding box center [32, 87] width 16 height 16
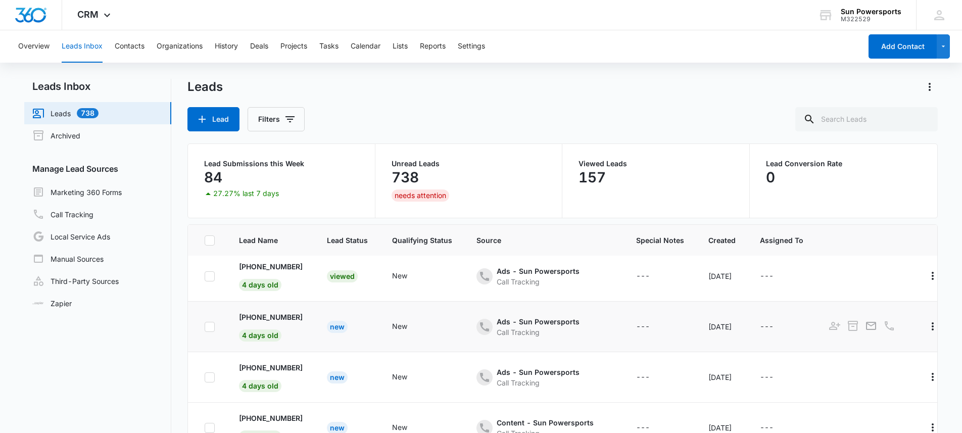
scroll to position [139, 0]
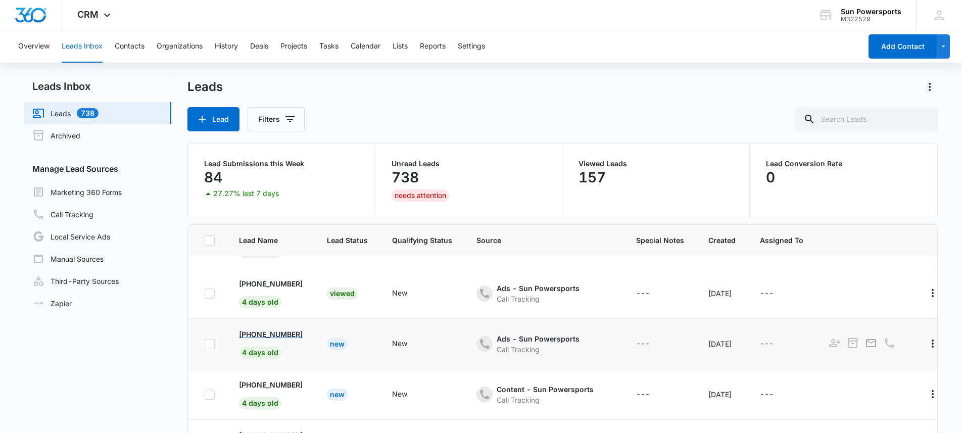
click at [277, 333] on p "[PHONE_NUMBER]" at bounding box center [271, 334] width 64 height 11
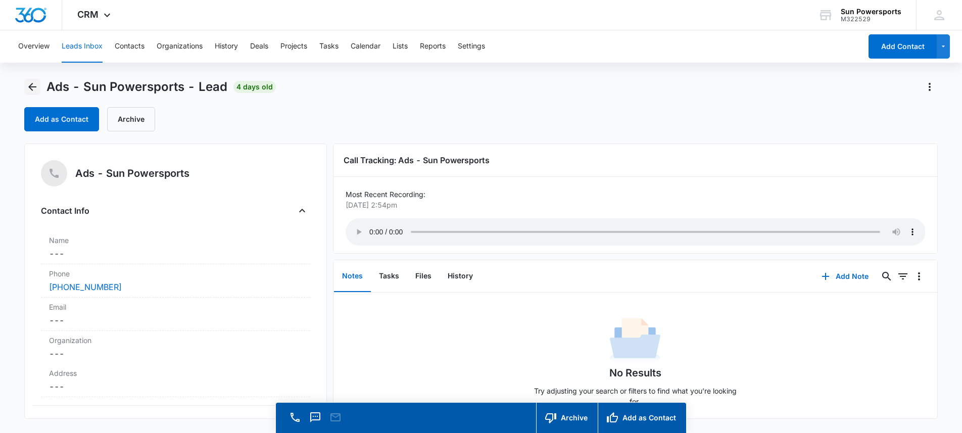
click at [31, 84] on icon "Back" at bounding box center [32, 87] width 8 height 8
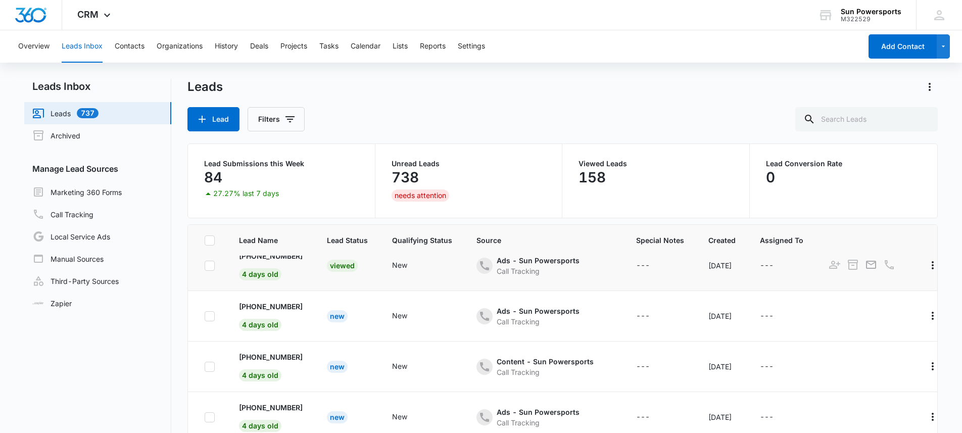
scroll to position [181, 0]
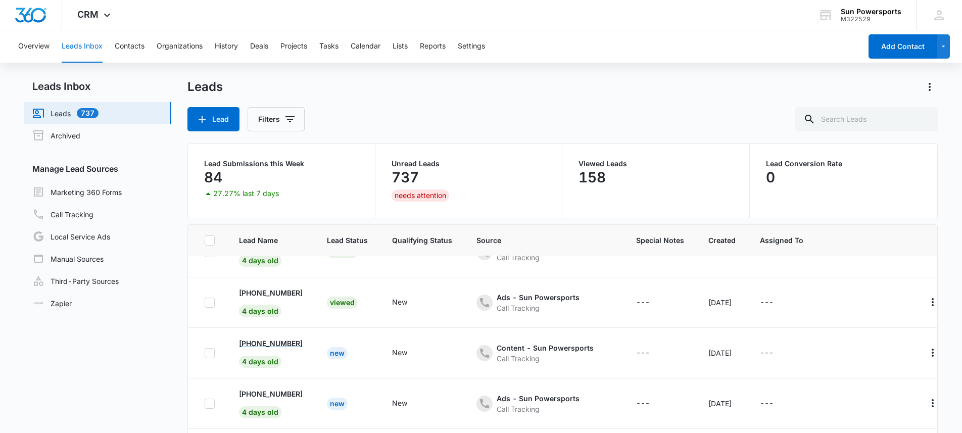
click at [293, 346] on p "[PHONE_NUMBER]" at bounding box center [271, 343] width 64 height 11
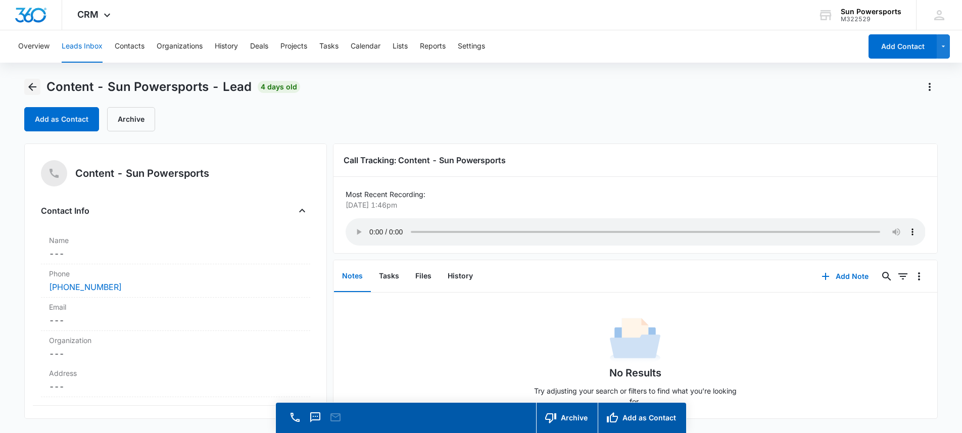
click at [28, 88] on icon "Back" at bounding box center [32, 87] width 12 height 12
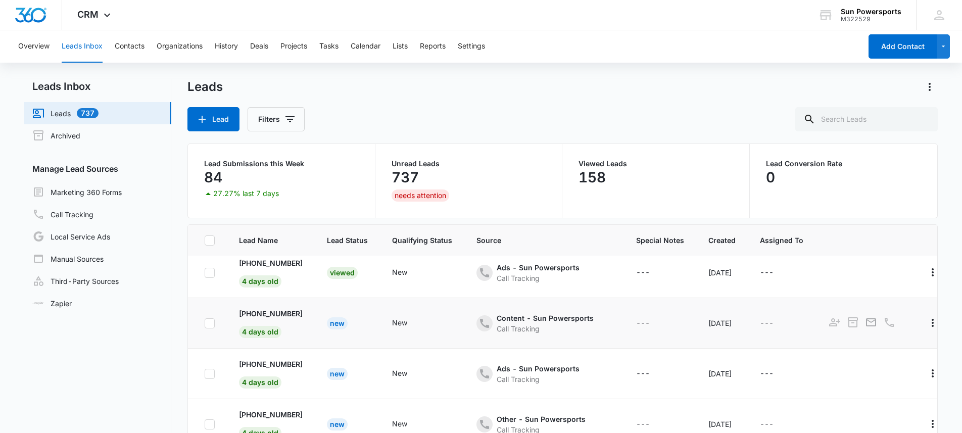
scroll to position [229, 0]
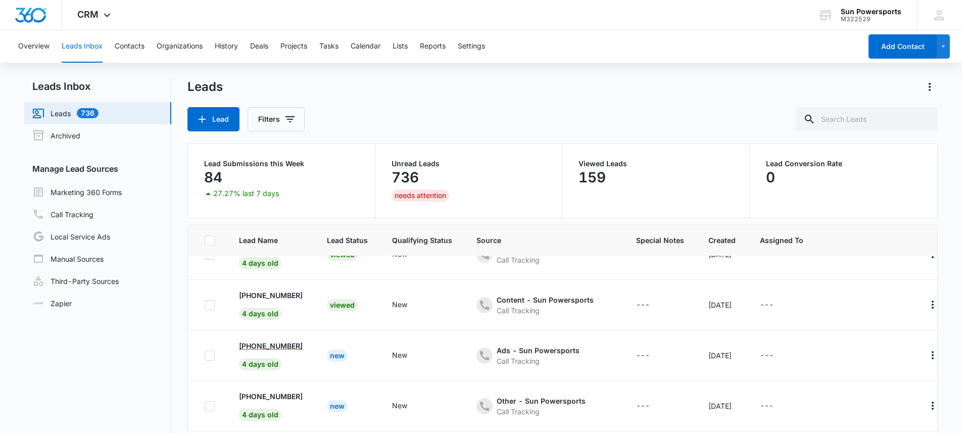
click at [286, 346] on p "[PHONE_NUMBER]" at bounding box center [271, 346] width 64 height 11
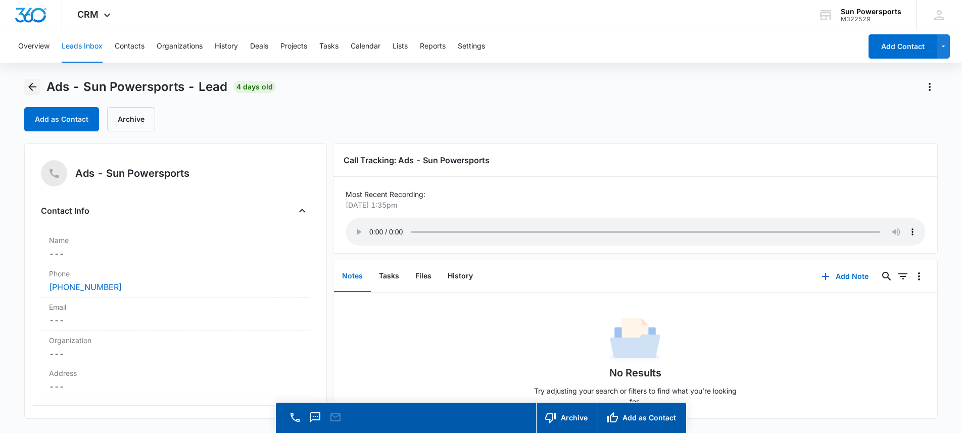
click at [36, 91] on icon "Back" at bounding box center [32, 87] width 12 height 12
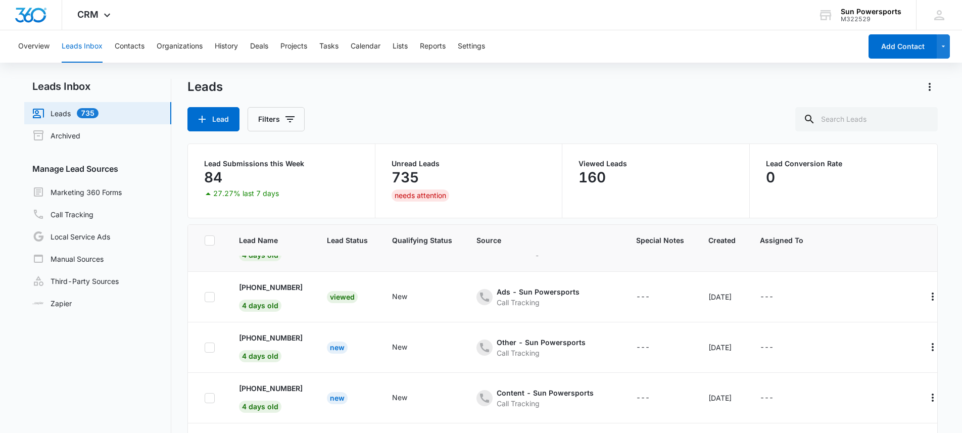
scroll to position [288, 0]
click at [278, 333] on p "[PHONE_NUMBER]" at bounding box center [271, 337] width 64 height 11
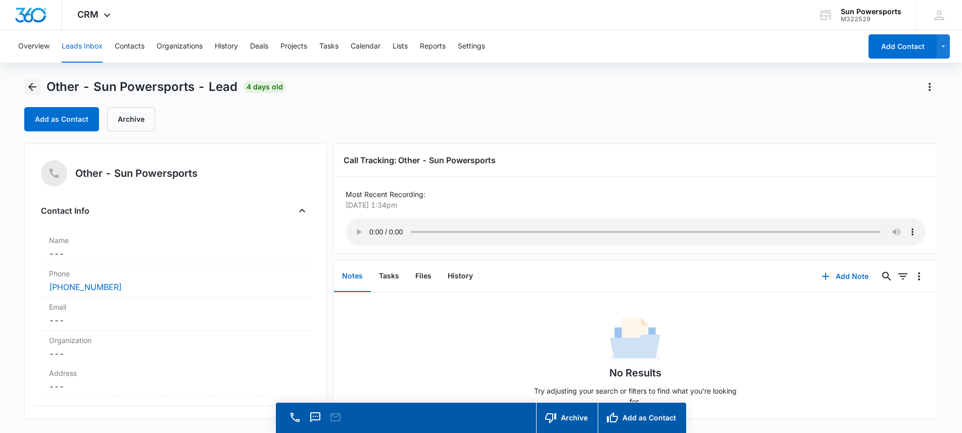
click at [34, 84] on icon "Back" at bounding box center [32, 87] width 12 height 12
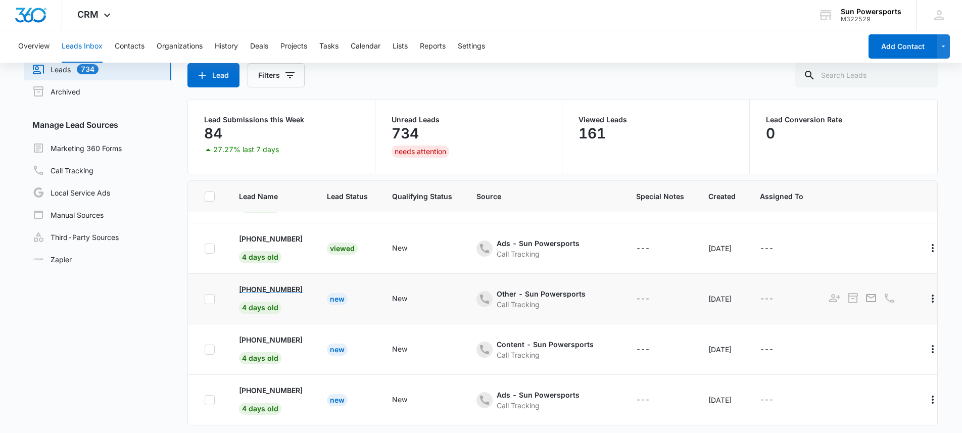
scroll to position [61, 0]
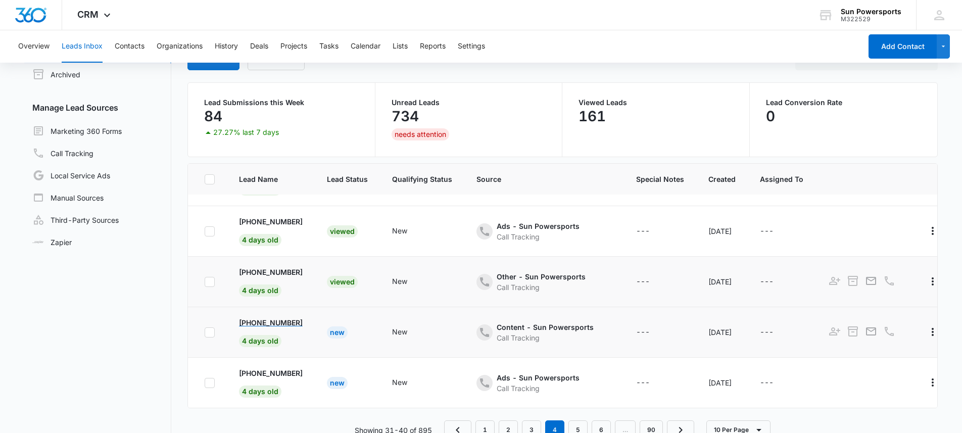
click at [293, 317] on p "[PHONE_NUMBER]" at bounding box center [271, 322] width 64 height 11
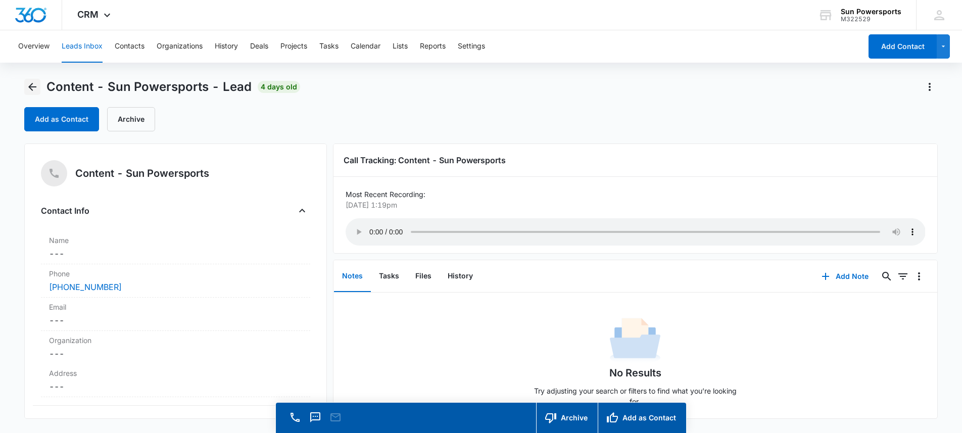
click at [35, 82] on icon "Back" at bounding box center [32, 87] width 12 height 12
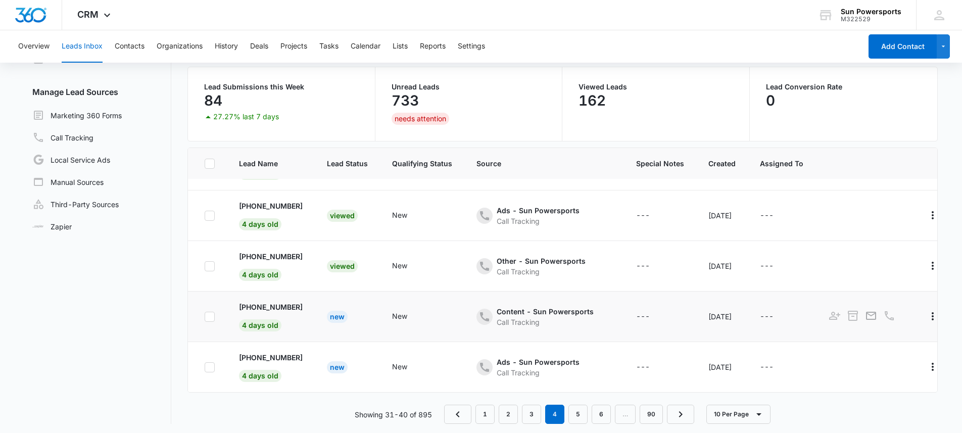
scroll to position [80, 0]
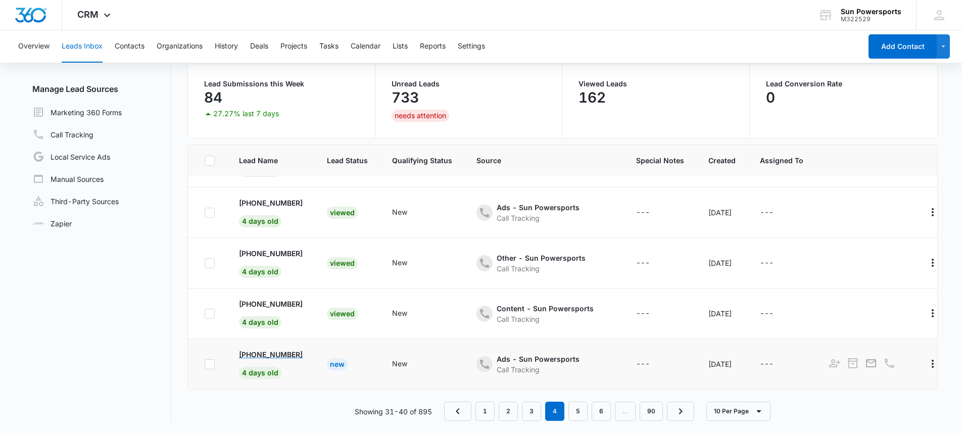
click at [300, 349] on p "[PHONE_NUMBER]" at bounding box center [271, 354] width 64 height 11
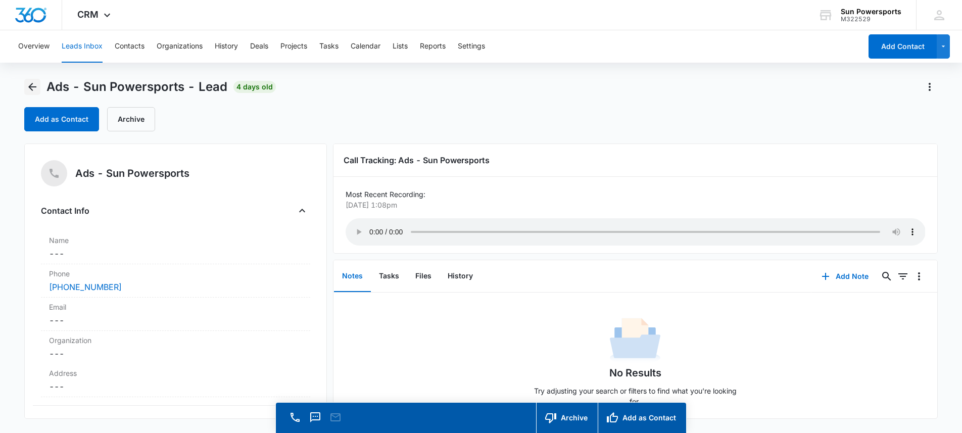
click at [34, 87] on icon "Back" at bounding box center [32, 87] width 8 height 8
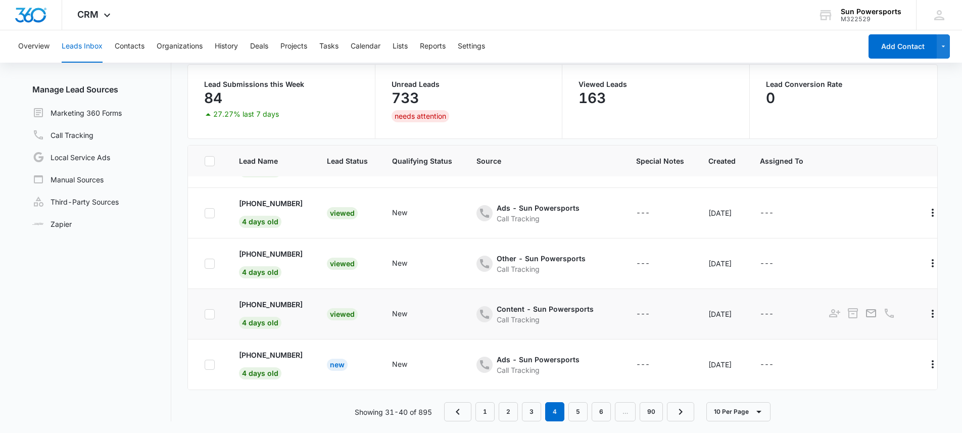
scroll to position [80, 0]
click at [282, 299] on p "[PHONE_NUMBER]" at bounding box center [271, 304] width 64 height 11
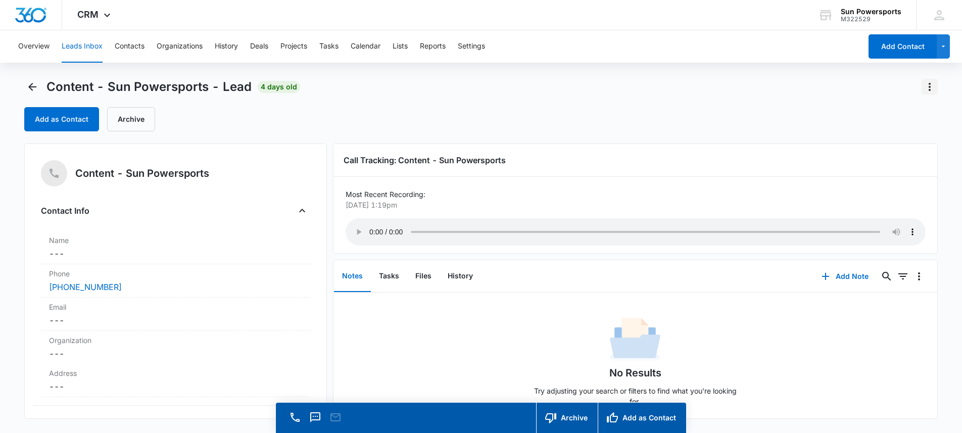
click at [924, 85] on icon "Actions" at bounding box center [930, 87] width 12 height 12
click at [233, 134] on div "Content - Sun Powersports - Lead 4 days old Export Delete Add as Contact Archive" at bounding box center [481, 111] width 914 height 65
click at [928, 83] on icon "Actions" at bounding box center [930, 87] width 12 height 12
click at [910, 106] on div "Export Delete" at bounding box center [908, 122] width 59 height 47
click at [925, 87] on icon "Actions" at bounding box center [930, 87] width 12 height 12
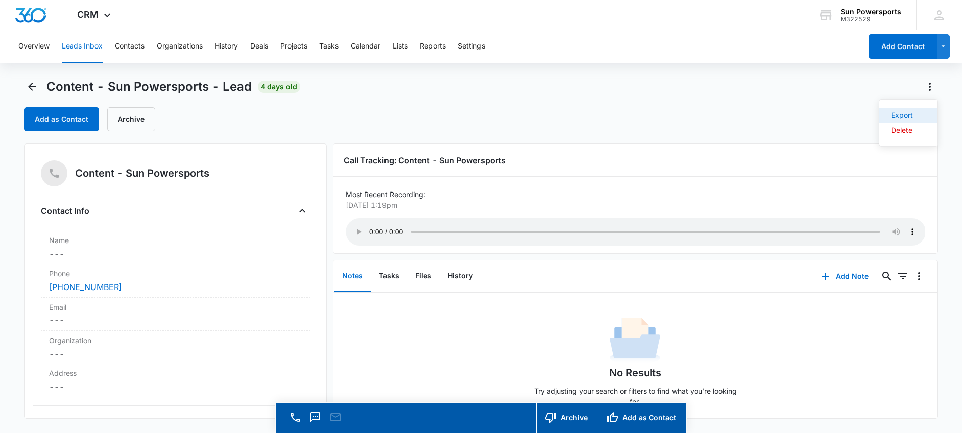
click at [908, 112] on div "Export" at bounding box center [902, 115] width 22 height 7
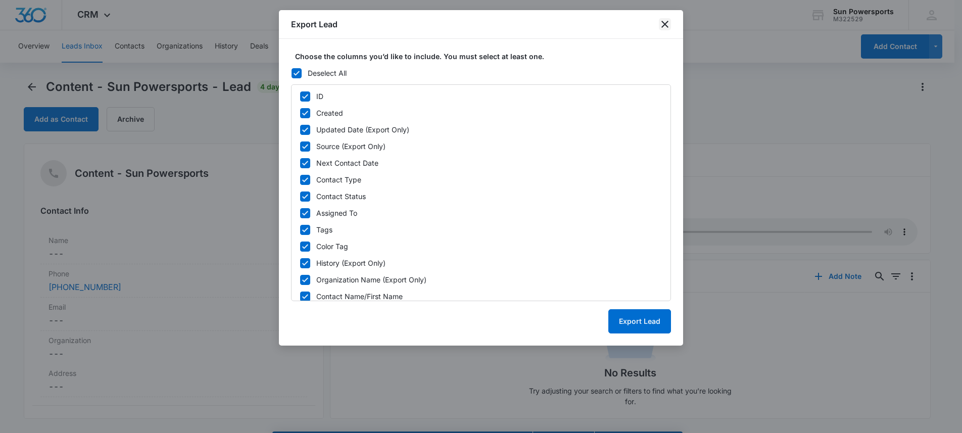
click at [661, 21] on icon "close" at bounding box center [665, 24] width 12 height 12
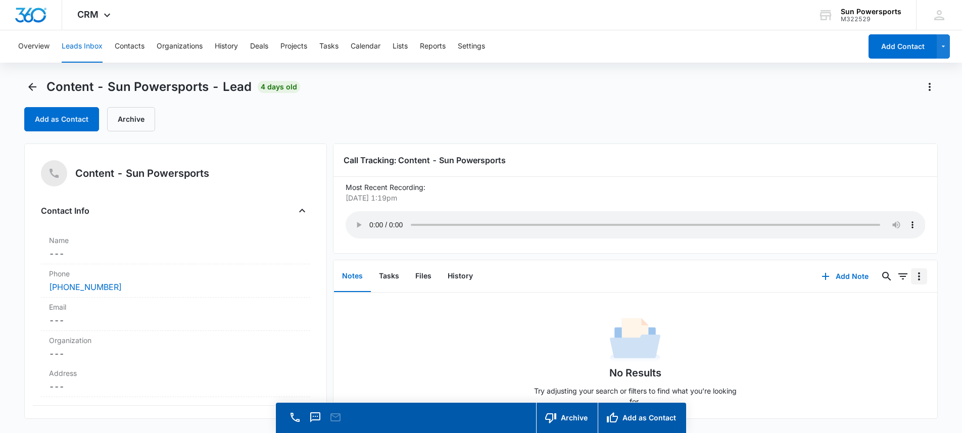
click at [915, 276] on icon "Overflow Menu" at bounding box center [919, 276] width 12 height 12
click at [779, 142] on div "Content - Sun Powersports - Lead 4 days old Add as Contact Archive" at bounding box center [481, 111] width 914 height 65
click at [939, 94] on main "Content - Sun Powersports - Lead 4 days old Add as Contact Archive Content - Su…" at bounding box center [481, 270] width 962 height 383
click at [931, 88] on icon "Actions" at bounding box center [930, 87] width 12 height 12
click at [915, 114] on button "Export" at bounding box center [908, 115] width 58 height 15
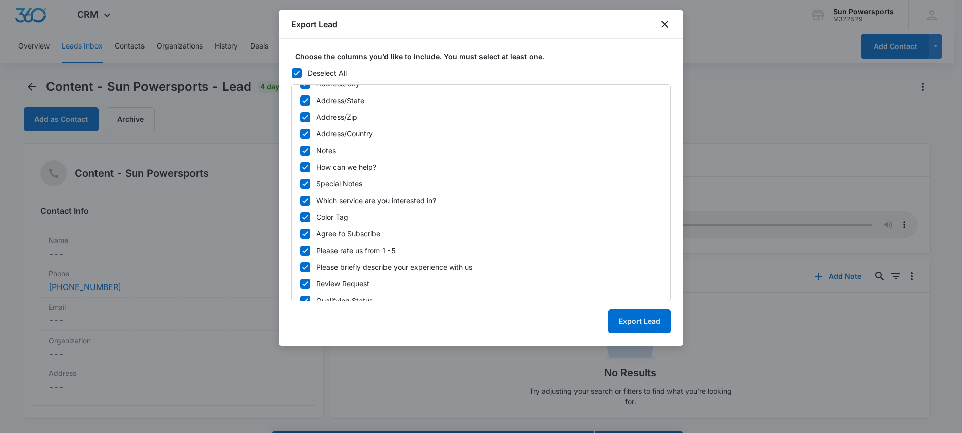
scroll to position [344, 0]
click at [638, 327] on button "Export Lead" at bounding box center [639, 321] width 63 height 24
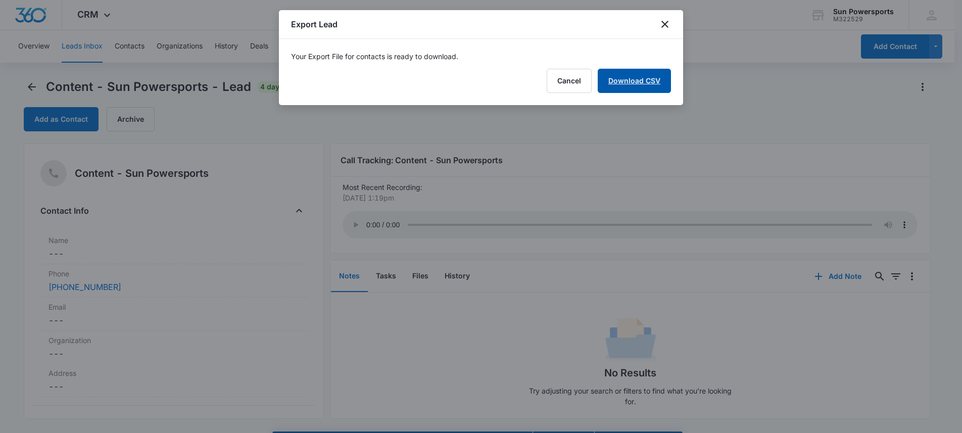
click at [643, 73] on link "Download CSV" at bounding box center [634, 81] width 73 height 24
click at [652, 80] on button "Finish" at bounding box center [649, 81] width 42 height 24
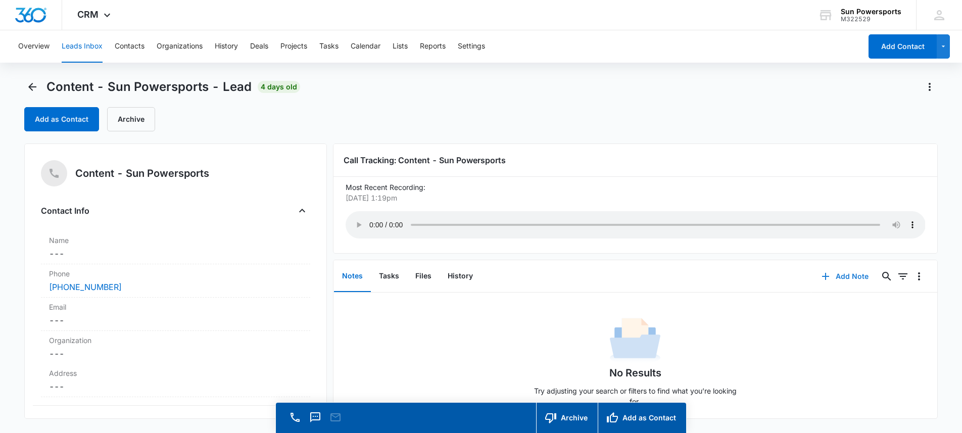
click at [845, 277] on button "Add Note" at bounding box center [844, 276] width 67 height 24
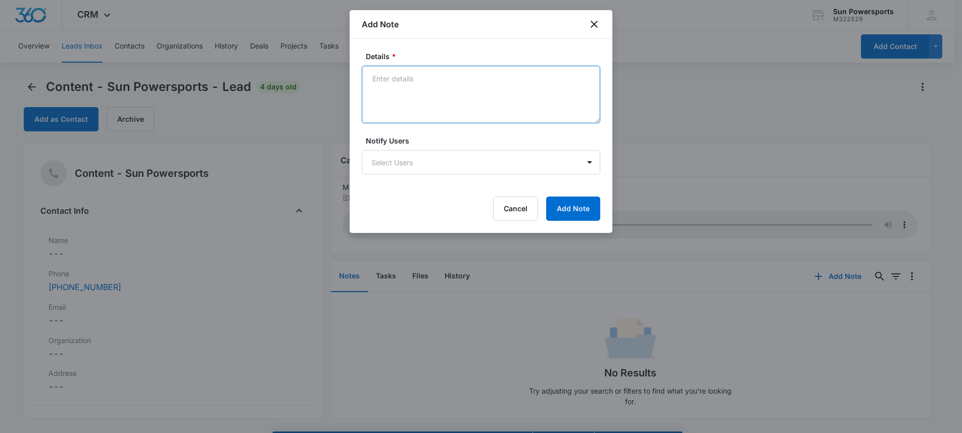
click at [436, 87] on textarea "Details *" at bounding box center [481, 95] width 238 height 58
type textarea "w"
click at [435, 79] on textarea "unprofessionalism when communicating about website pricing display" at bounding box center [481, 95] width 238 height 58
click at [438, 93] on textarea "unprofessionalism when communicating about website pricing display" at bounding box center [481, 95] width 238 height 58
type textarea "unprofessionalism when communicating about website pricing display"
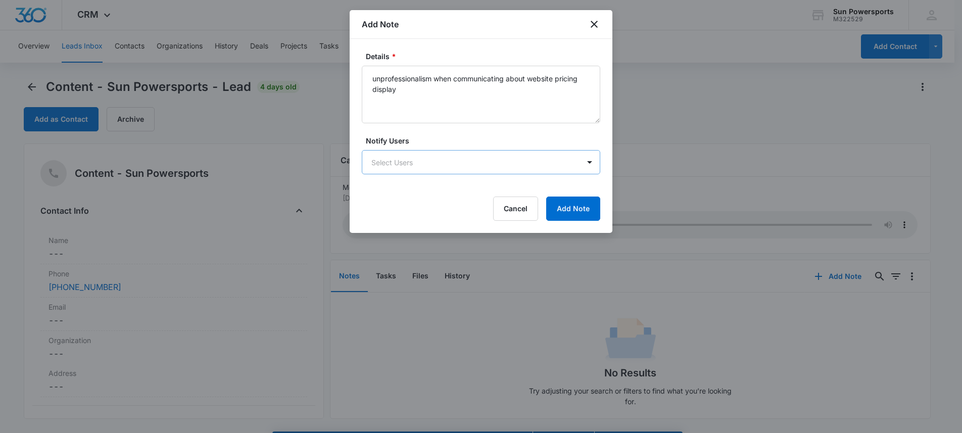
click at [458, 151] on body "CRM Apps Reputation Forms CRM Email Social Payments POS Content Ads Intelligenc…" at bounding box center [481, 231] width 962 height 462
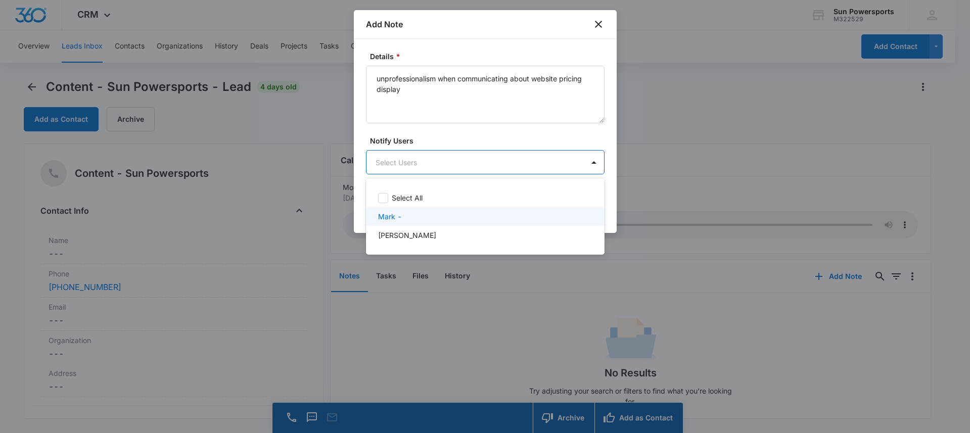
click at [421, 217] on div "Mark -" at bounding box center [484, 216] width 212 height 11
click at [408, 162] on div at bounding box center [485, 216] width 970 height 433
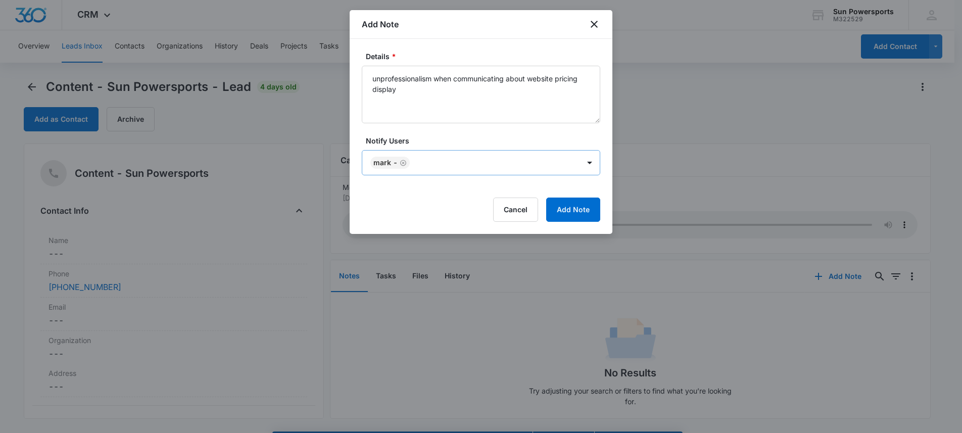
click at [403, 162] on icon "Remove Mark -" at bounding box center [403, 163] width 7 height 8
click at [426, 163] on body "CRM Apps Reputation Forms CRM Email Social Payments POS Content Ads Intelligenc…" at bounding box center [481, 231] width 962 height 462
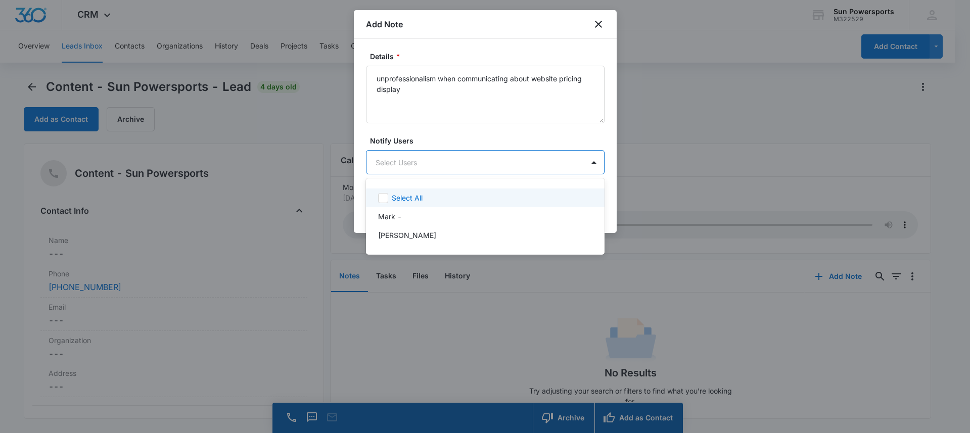
click at [429, 141] on div at bounding box center [485, 216] width 970 height 433
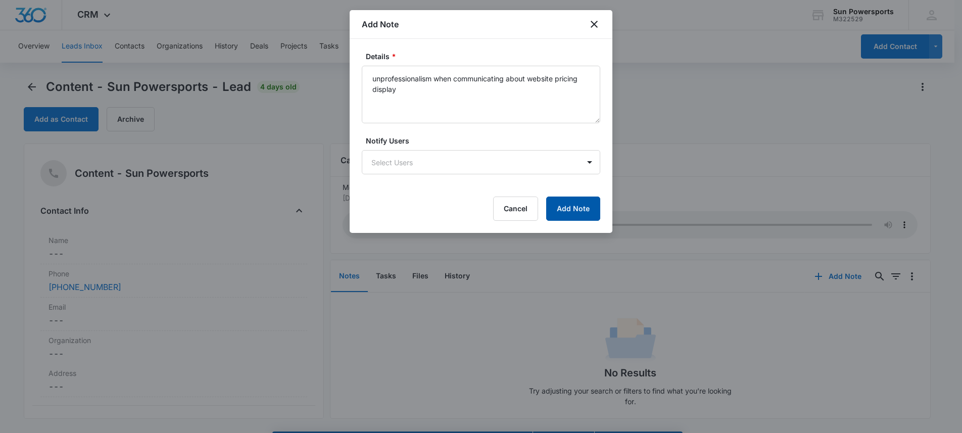
click at [552, 207] on button "Add Note" at bounding box center [573, 209] width 54 height 24
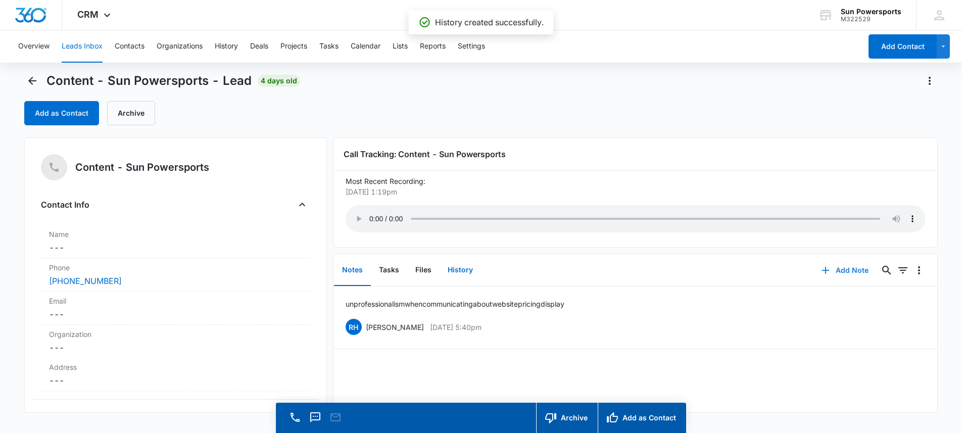
scroll to position [8, 0]
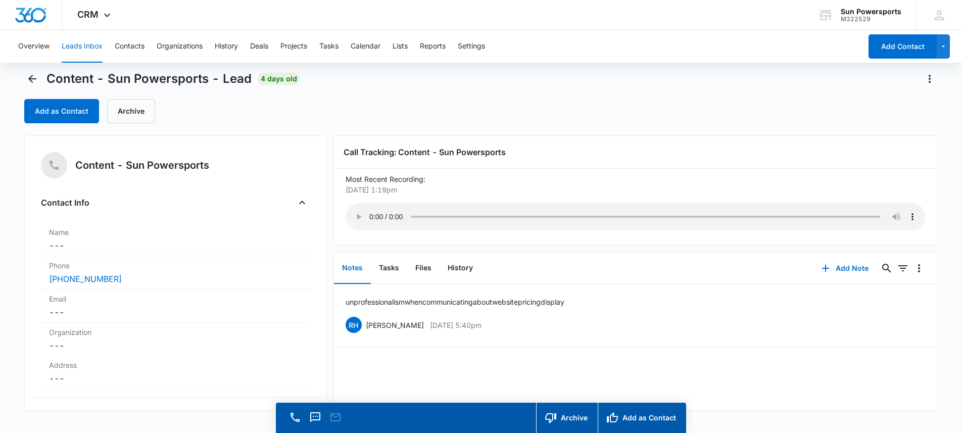
click at [95, 47] on button "Leads Inbox" at bounding box center [82, 46] width 41 height 32
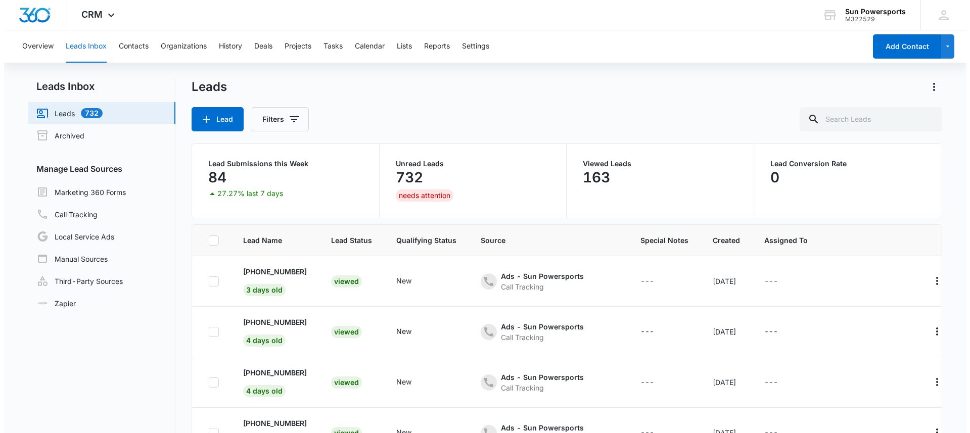
scroll to position [300, 0]
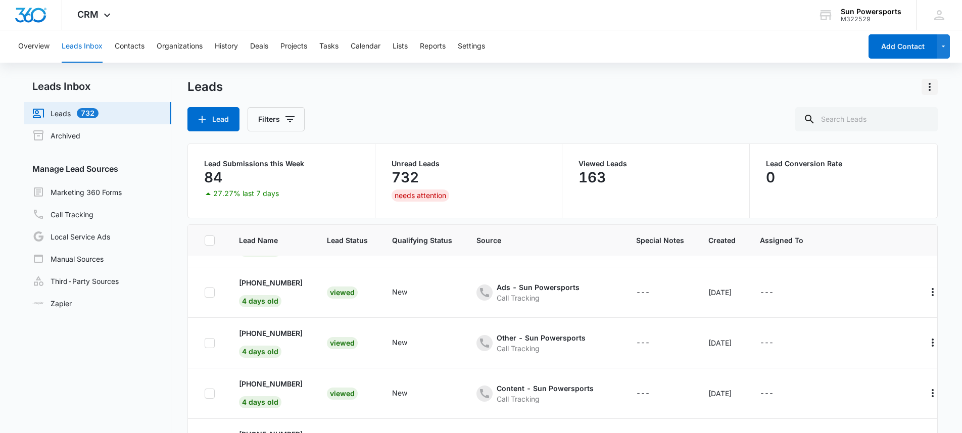
click at [931, 88] on icon "Actions" at bounding box center [930, 87] width 12 height 12
click at [768, 99] on div "Leads Export Lead Filters" at bounding box center [562, 105] width 751 height 53
click at [59, 129] on link "Archived" at bounding box center [56, 135] width 48 height 12
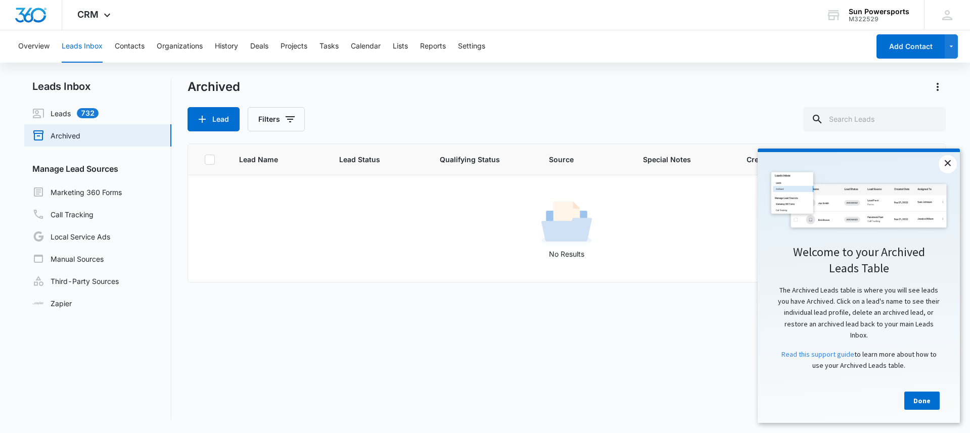
click at [946, 166] on link "×" at bounding box center [947, 164] width 18 height 18
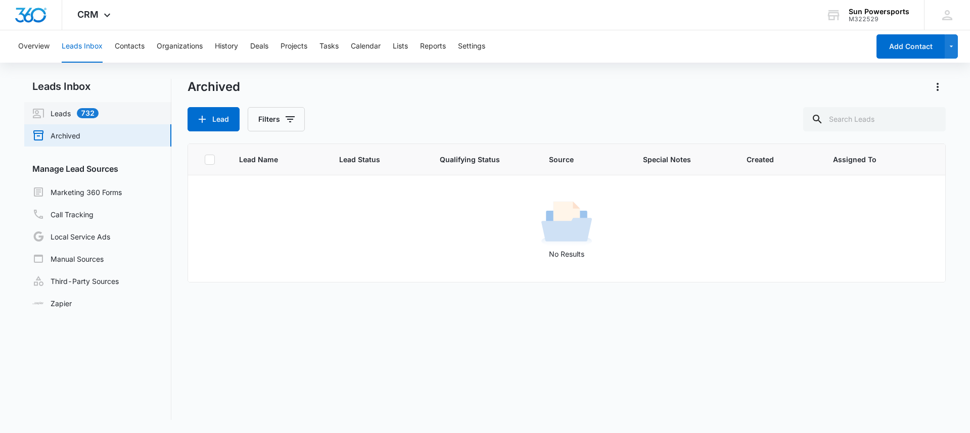
click at [66, 114] on link "Leads 732" at bounding box center [65, 113] width 66 height 12
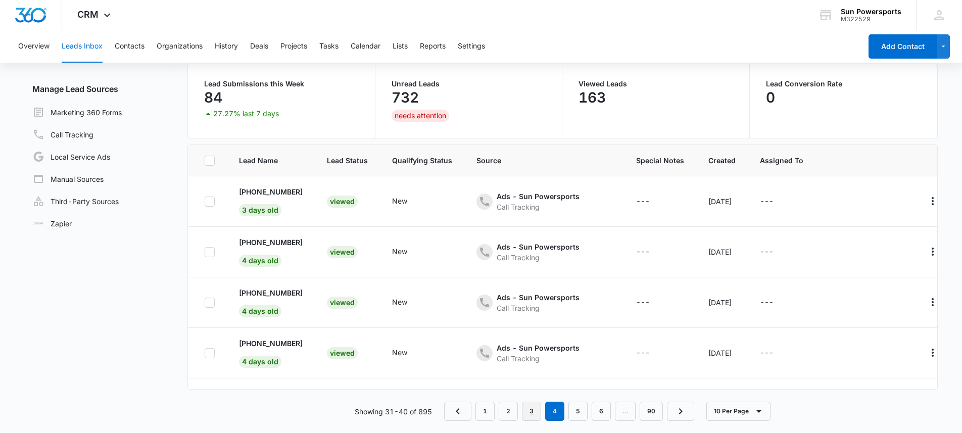
click at [529, 411] on link "3" at bounding box center [531, 411] width 19 height 19
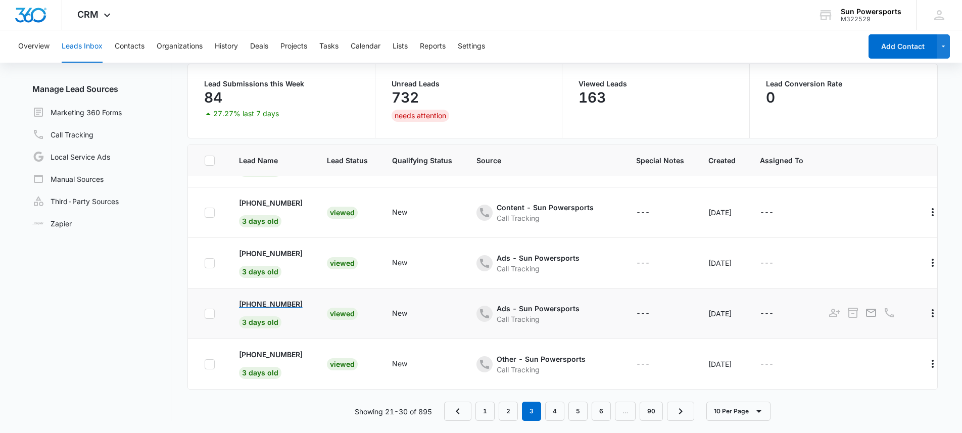
scroll to position [298, 0]
click at [285, 299] on p "[PHONE_NUMBER]" at bounding box center [271, 304] width 64 height 11
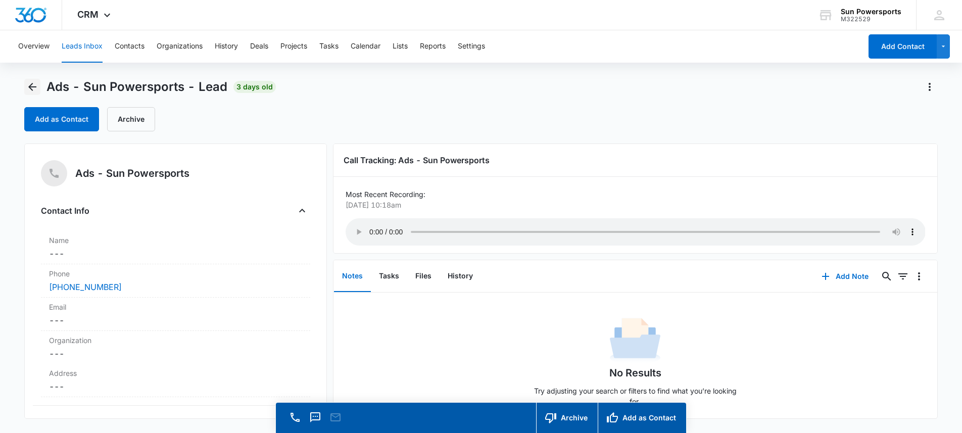
click at [25, 86] on button "Back" at bounding box center [32, 87] width 16 height 16
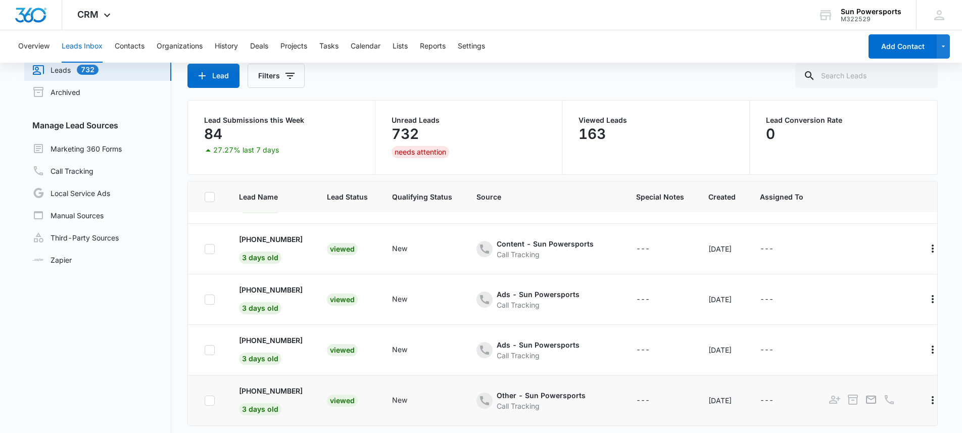
scroll to position [80, 0]
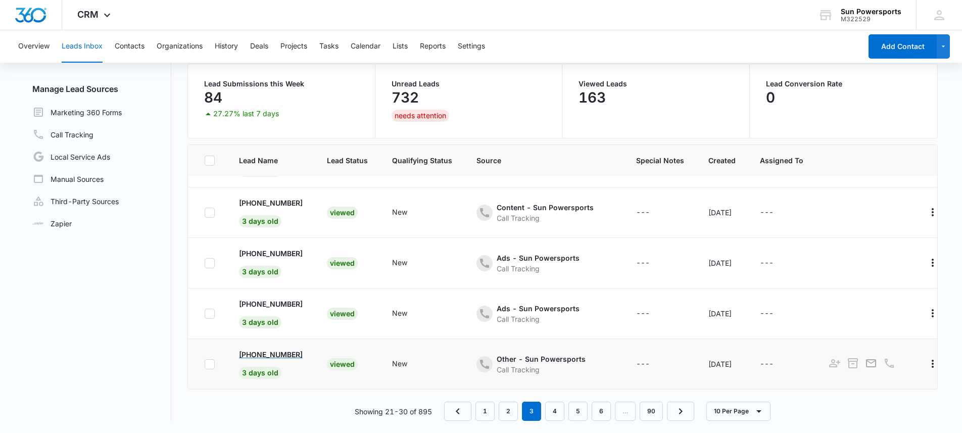
click at [274, 351] on p "[PHONE_NUMBER]" at bounding box center [271, 354] width 64 height 11
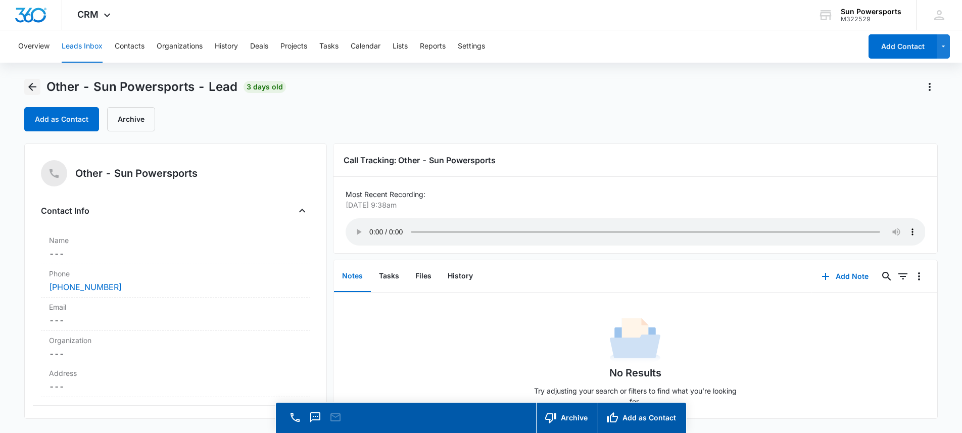
click at [36, 87] on icon "Back" at bounding box center [32, 87] width 12 height 12
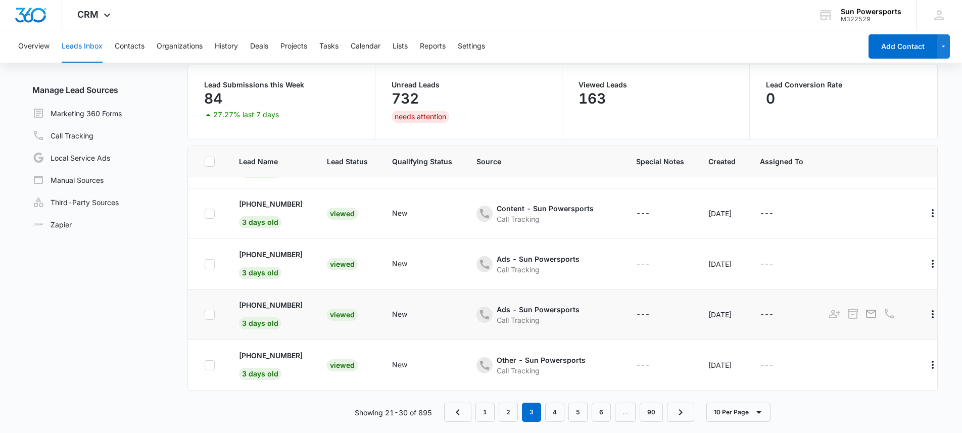
scroll to position [80, 0]
click at [551, 407] on link "4" at bounding box center [554, 411] width 19 height 19
click at [276, 300] on p "[PHONE_NUMBER]" at bounding box center [271, 304] width 64 height 11
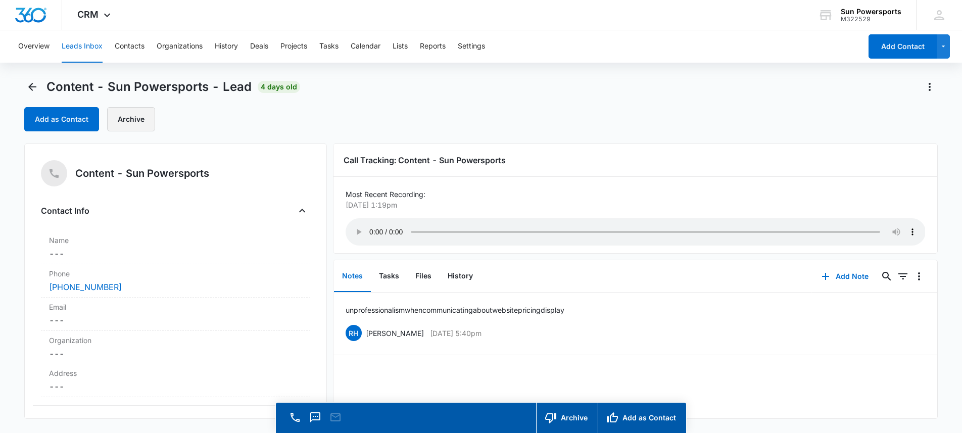
click at [132, 126] on button "Archive" at bounding box center [131, 119] width 48 height 24
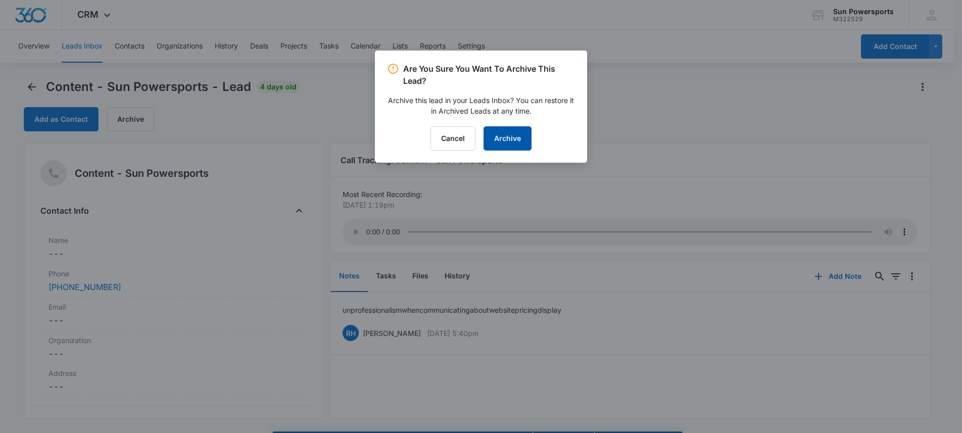
click at [509, 140] on button "Archive" at bounding box center [507, 138] width 48 height 24
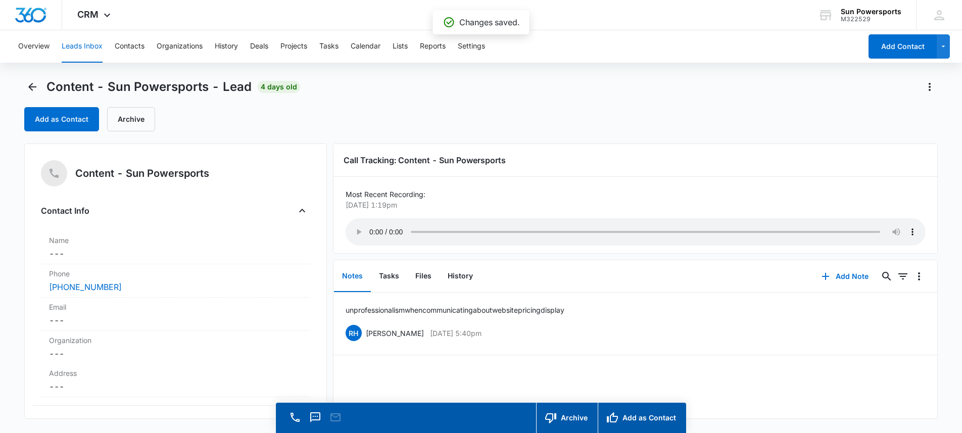
click at [23, 89] on main "Content - Sun Powersports - Lead 4 days old Add as Contact Archive Content - Su…" at bounding box center [481, 270] width 962 height 383
click at [33, 86] on icon "Back" at bounding box center [32, 87] width 12 height 12
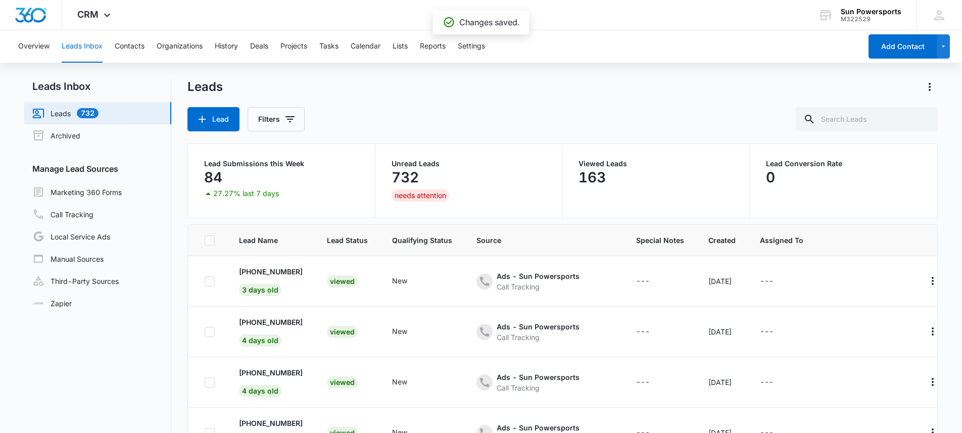
scroll to position [298, 0]
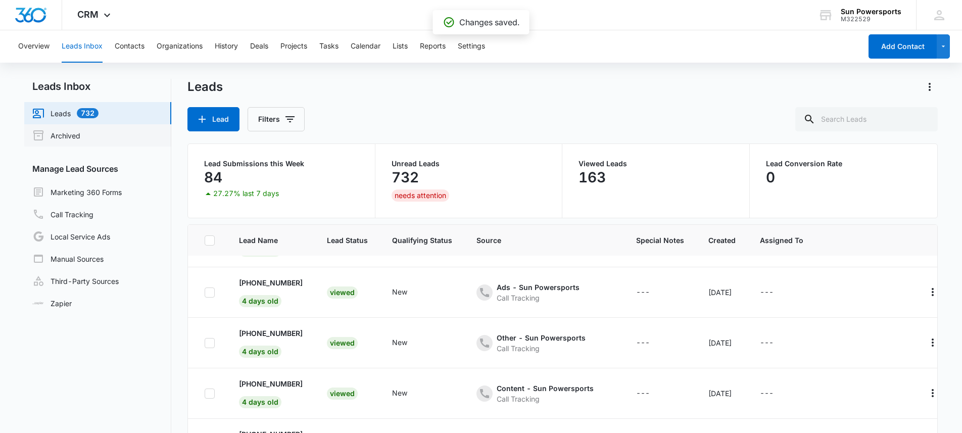
click at [66, 135] on link "Archived" at bounding box center [56, 135] width 48 height 12
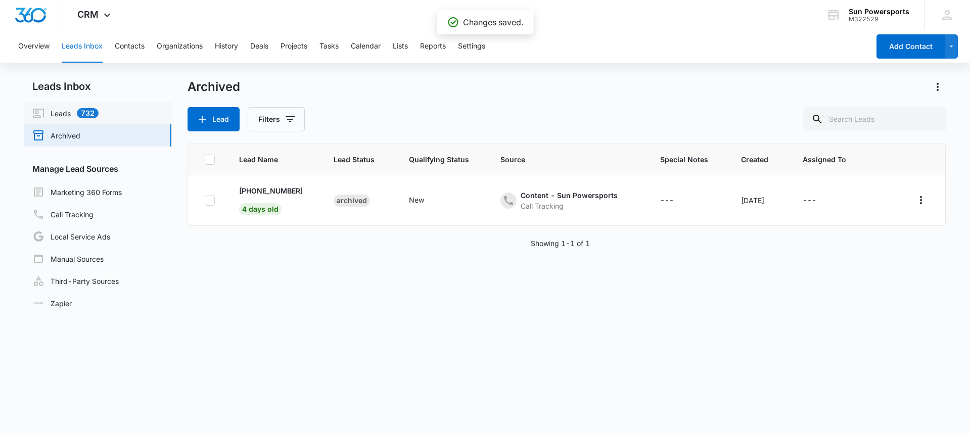
click at [67, 115] on link "Leads 732" at bounding box center [65, 113] width 66 height 12
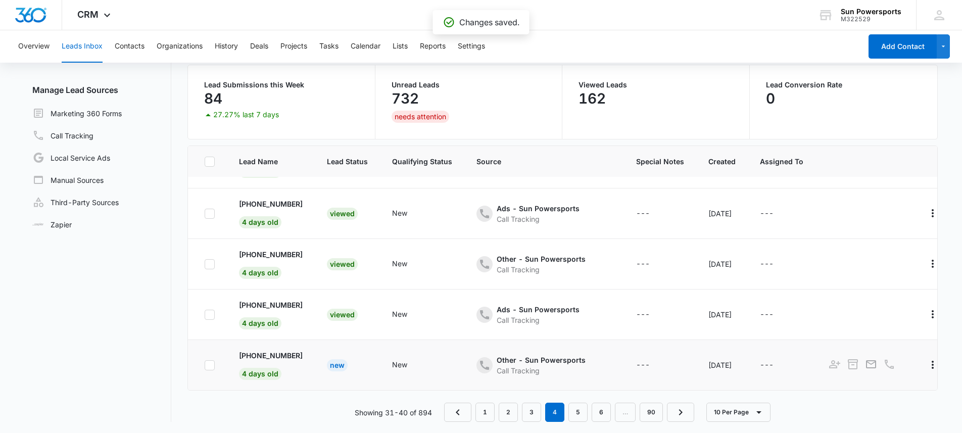
scroll to position [80, 0]
click at [293, 349] on p "[PHONE_NUMBER]" at bounding box center [271, 354] width 64 height 11
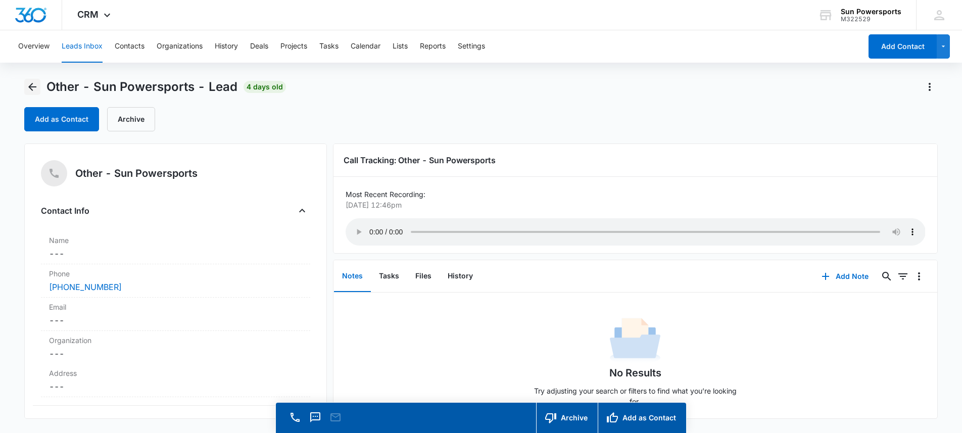
click at [30, 94] on button "Back" at bounding box center [32, 87] width 16 height 16
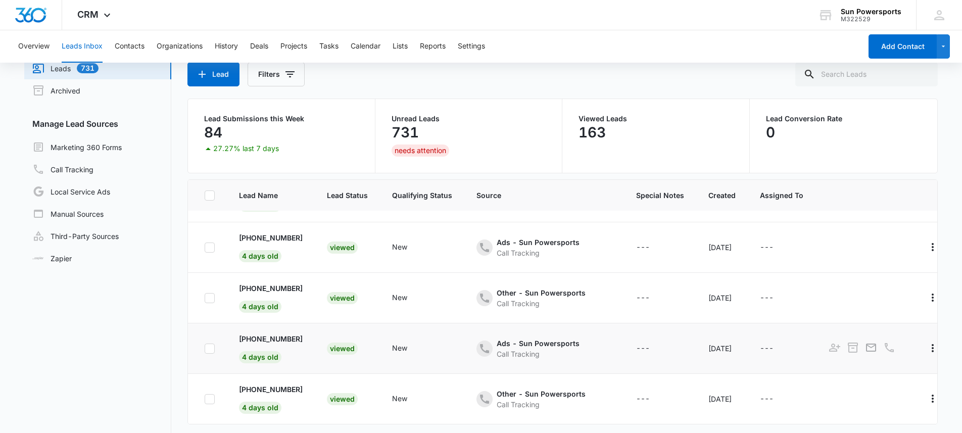
scroll to position [80, 0]
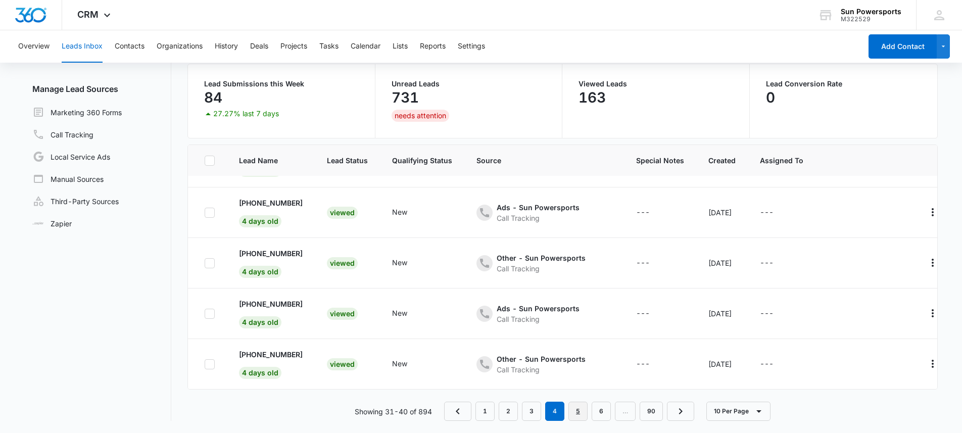
click at [576, 412] on link "5" at bounding box center [577, 411] width 19 height 19
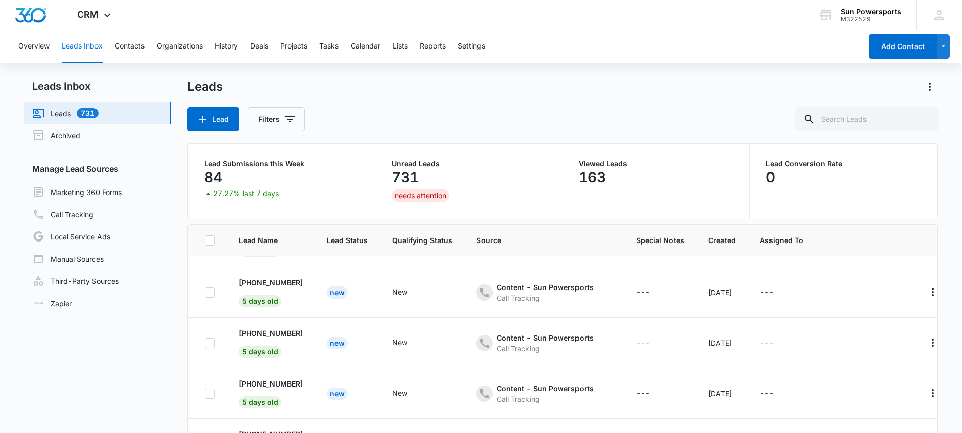
scroll to position [0, 0]
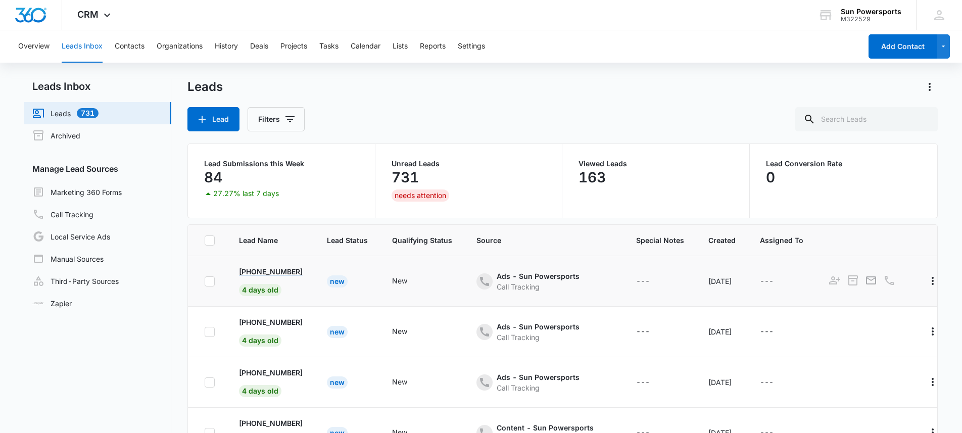
click at [255, 274] on p "[PHONE_NUMBER]" at bounding box center [271, 271] width 64 height 11
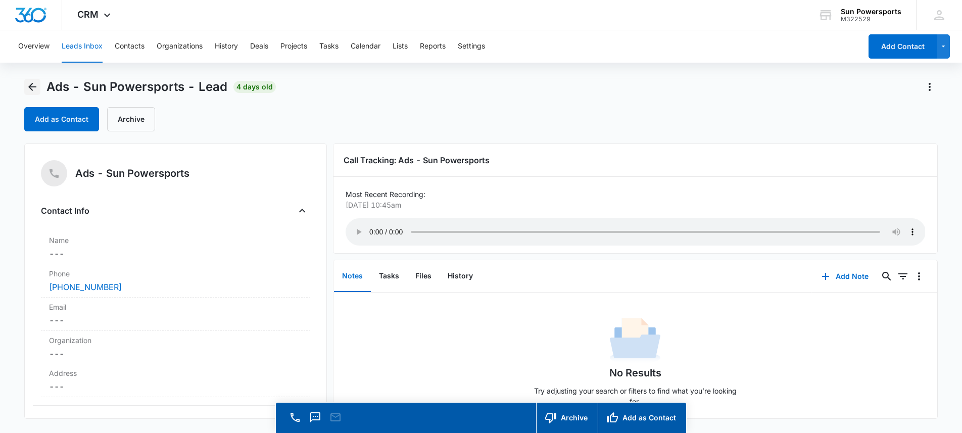
click at [26, 89] on icon "Back" at bounding box center [32, 87] width 12 height 12
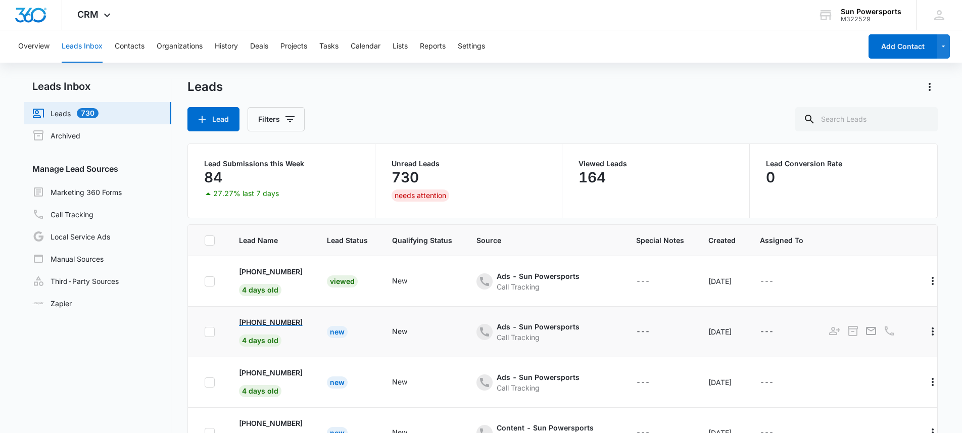
click at [300, 324] on p "[PHONE_NUMBER]" at bounding box center [271, 322] width 64 height 11
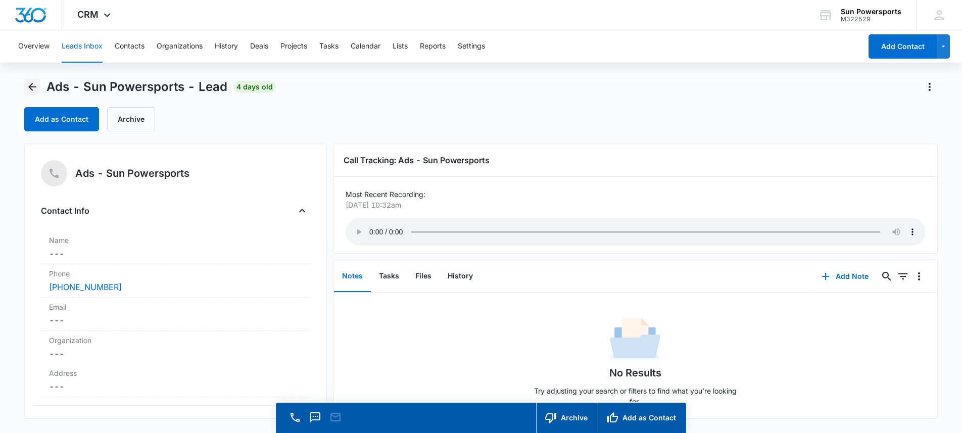
click at [36, 86] on icon "Back" at bounding box center [32, 87] width 12 height 12
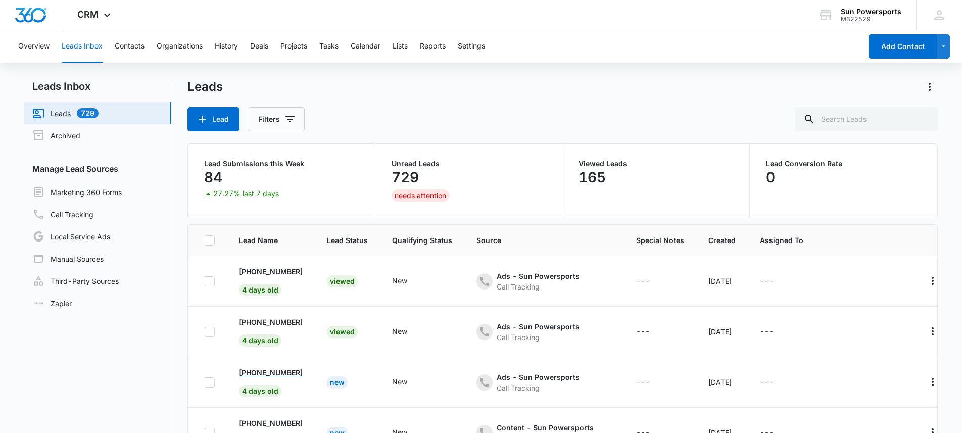
click at [292, 374] on p "[PHONE_NUMBER]" at bounding box center [271, 372] width 64 height 11
